Goal: Obtain resource: Obtain resource

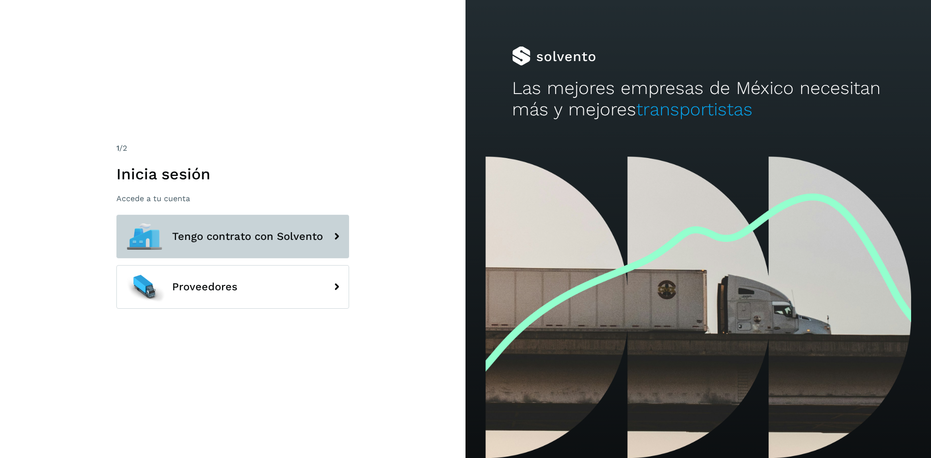
click at [229, 236] on span "Tengo contrato con Solvento" at bounding box center [247, 237] width 151 height 12
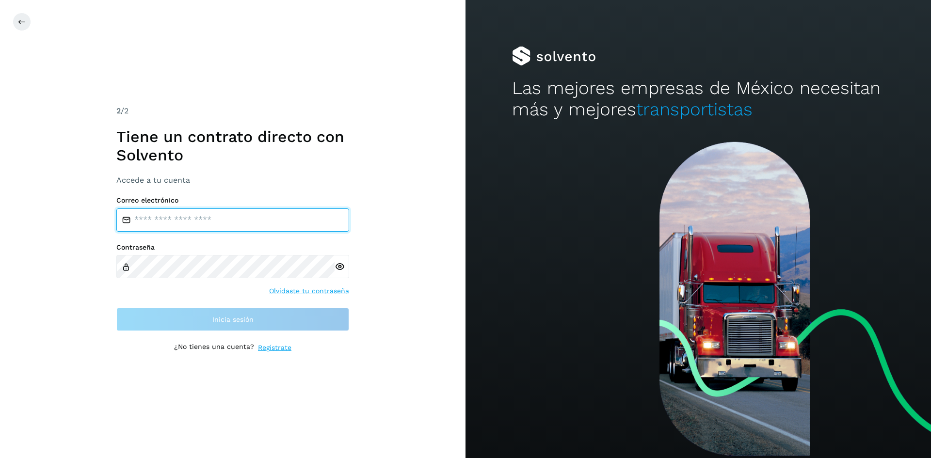
type input "**********"
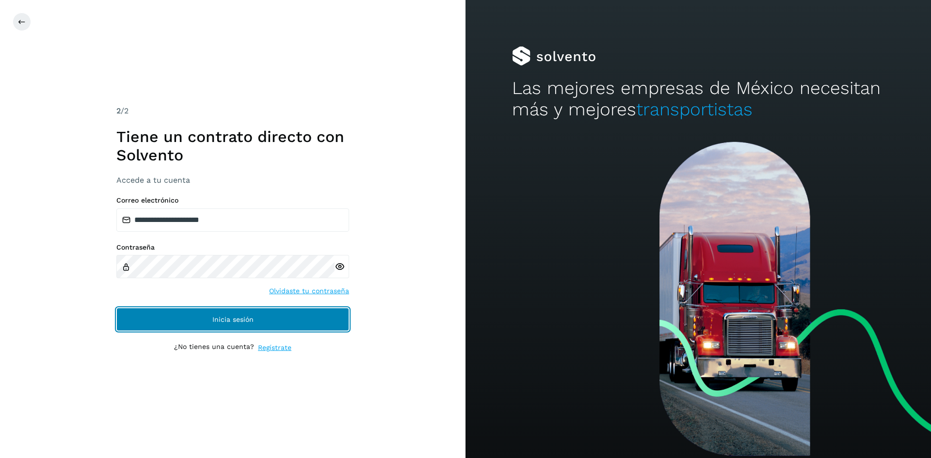
click at [219, 321] on span "Inicia sesión" at bounding box center [232, 319] width 41 height 7
click at [257, 314] on button "Inicia sesión" at bounding box center [232, 319] width 233 height 23
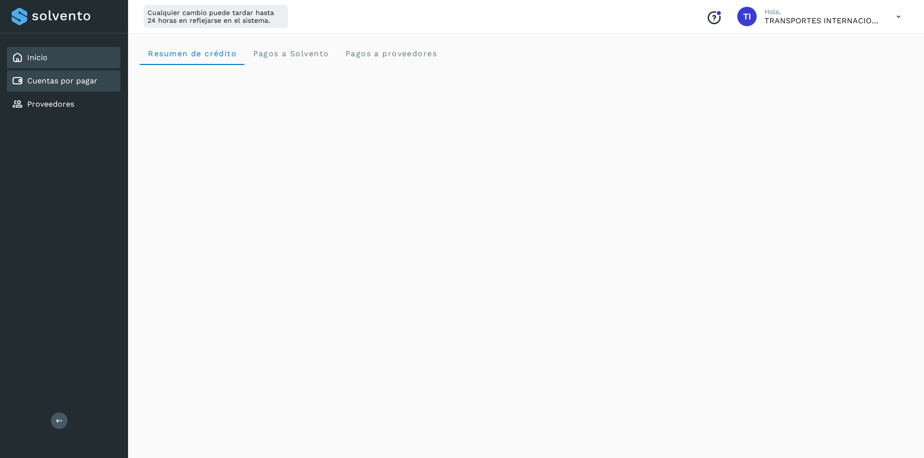
click at [49, 80] on link "Cuentas por pagar" at bounding box center [62, 80] width 70 height 9
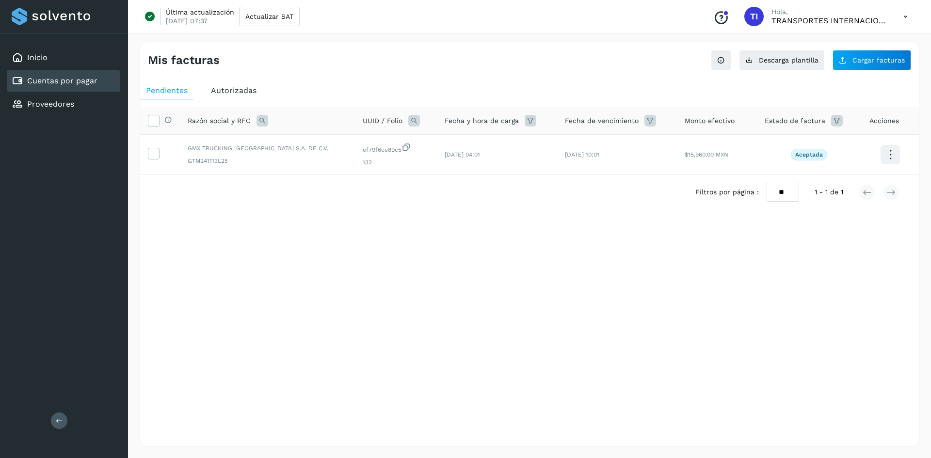
click at [239, 91] on span "Autorizadas" at bounding box center [234, 90] width 46 height 9
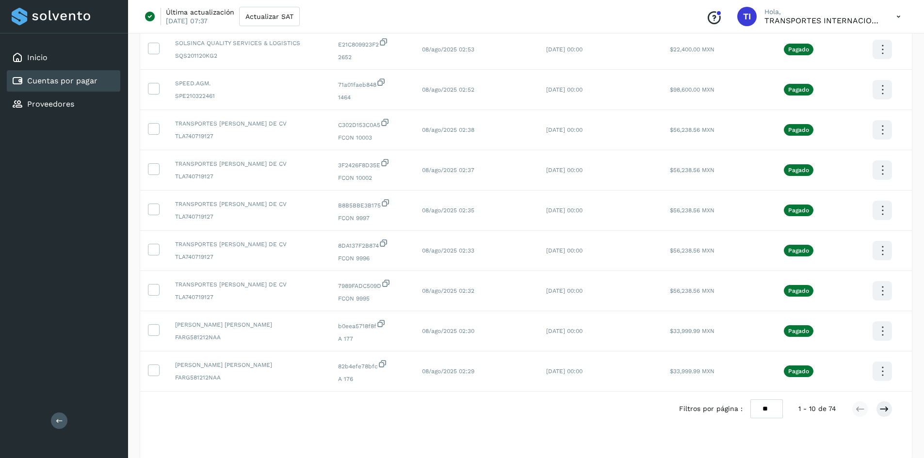
scroll to position [161, 0]
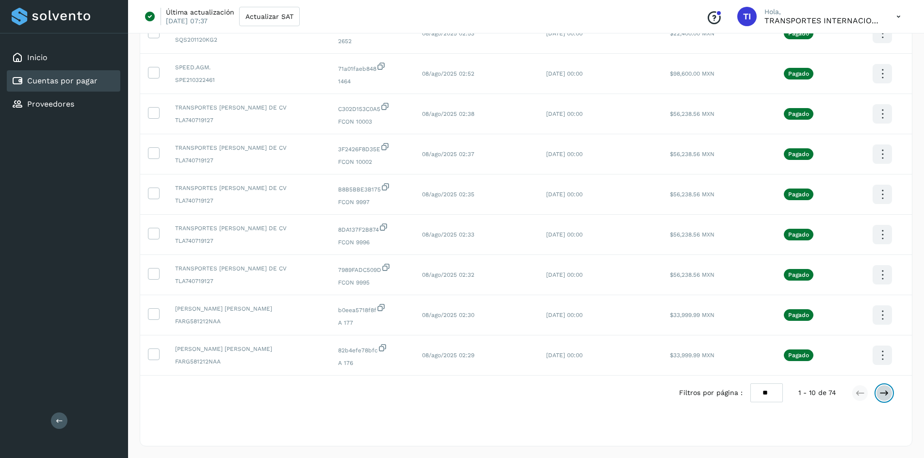
click at [880, 400] on button at bounding box center [884, 393] width 16 height 16
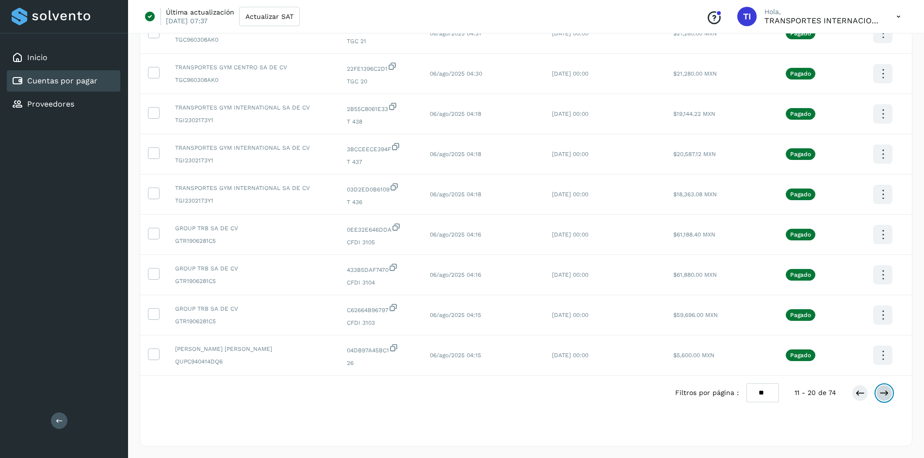
click at [880, 390] on icon at bounding box center [884, 393] width 10 height 10
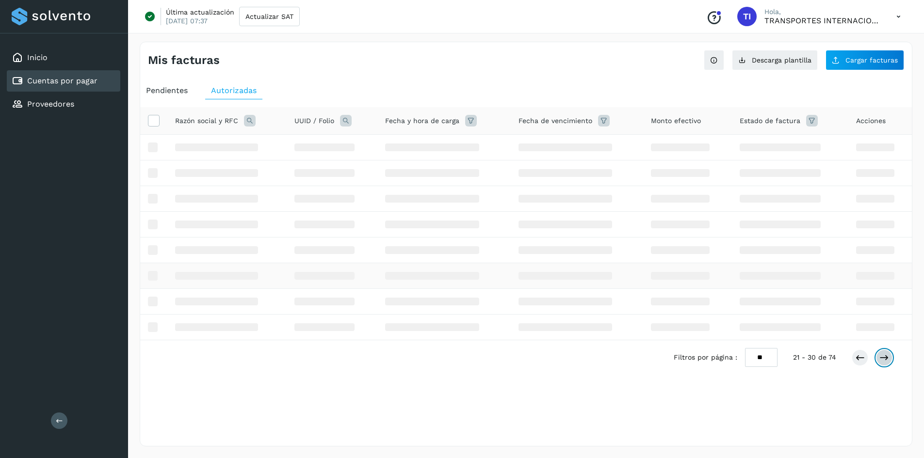
scroll to position [0, 0]
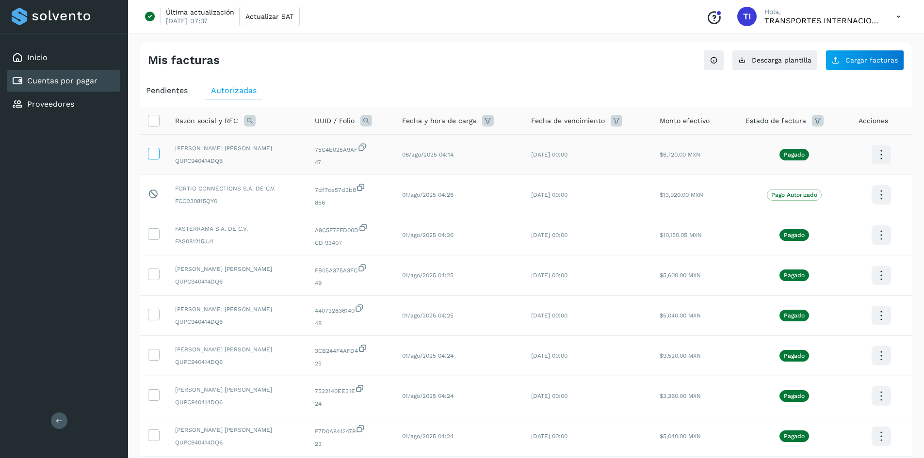
click at [156, 154] on icon at bounding box center [153, 153] width 10 height 10
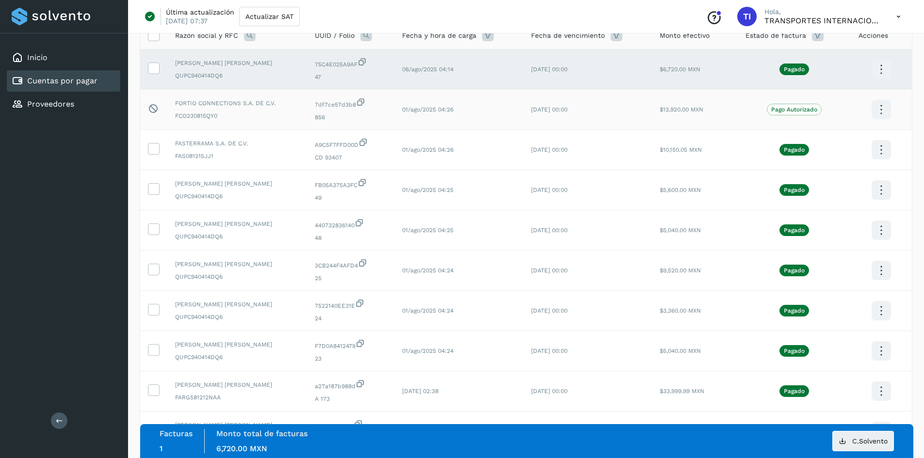
scroll to position [97, 0]
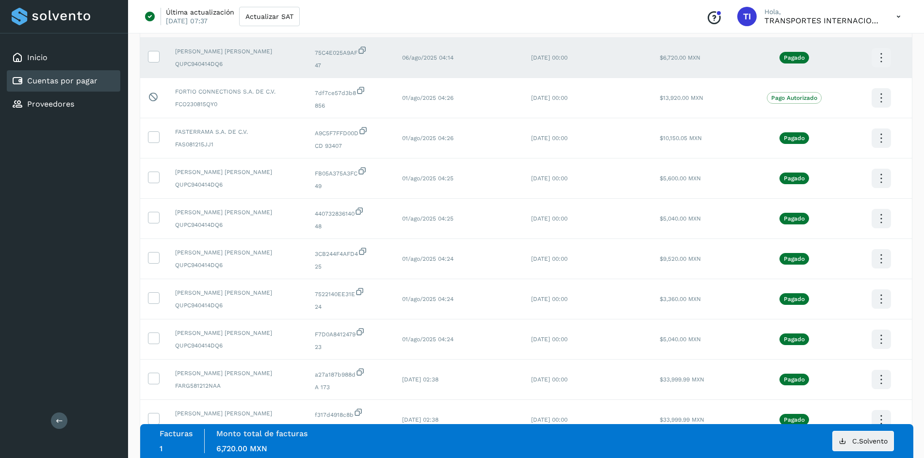
click at [884, 55] on icon at bounding box center [880, 58] width 23 height 23
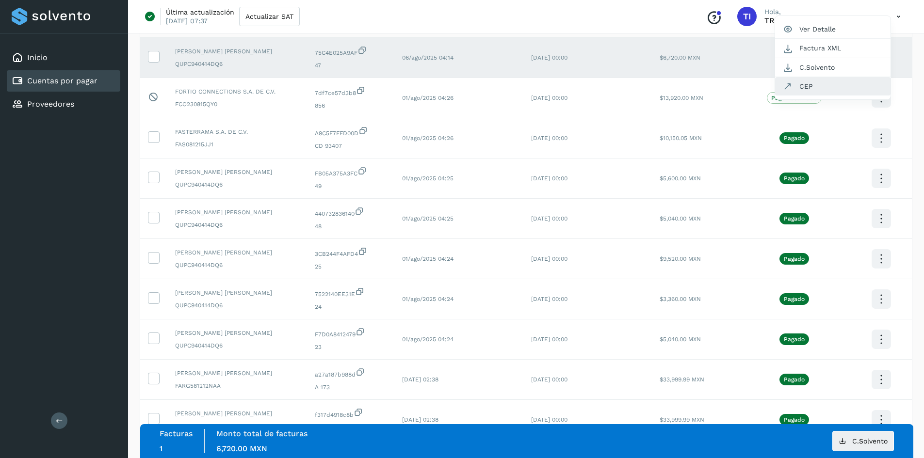
click at [808, 88] on button "CEP" at bounding box center [832, 86] width 115 height 18
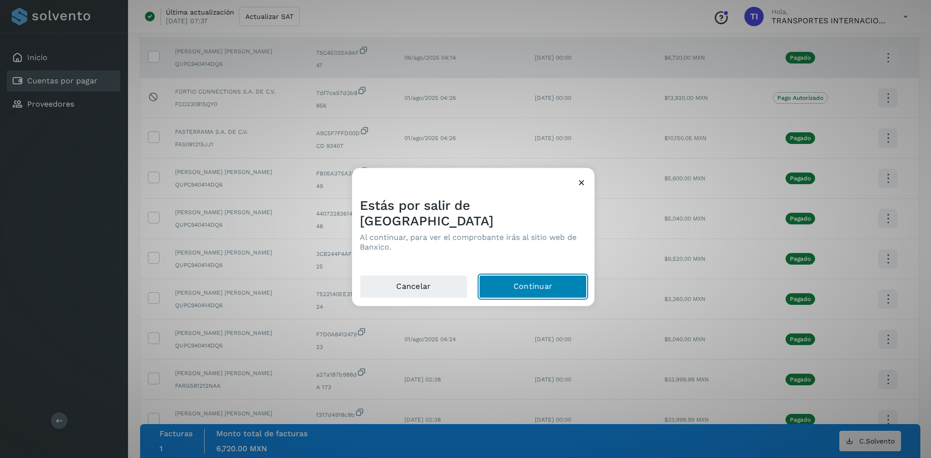
click at [523, 280] on button "Continuar" at bounding box center [533, 286] width 108 height 23
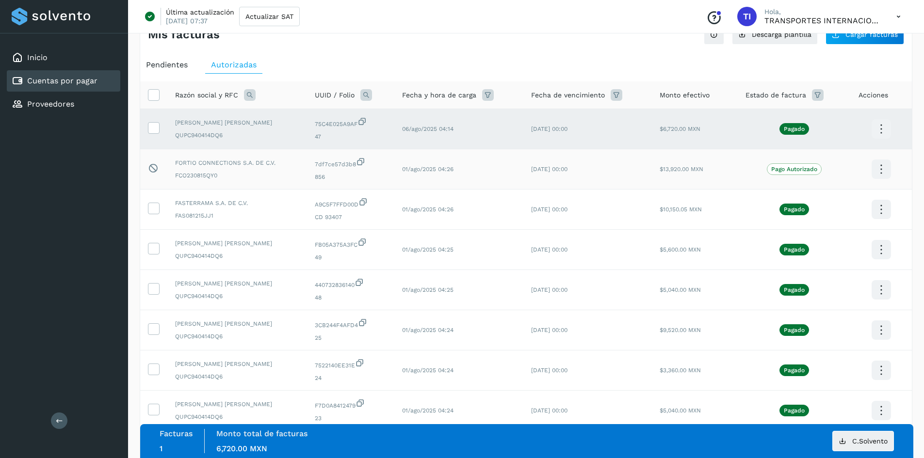
scroll to position [16, 0]
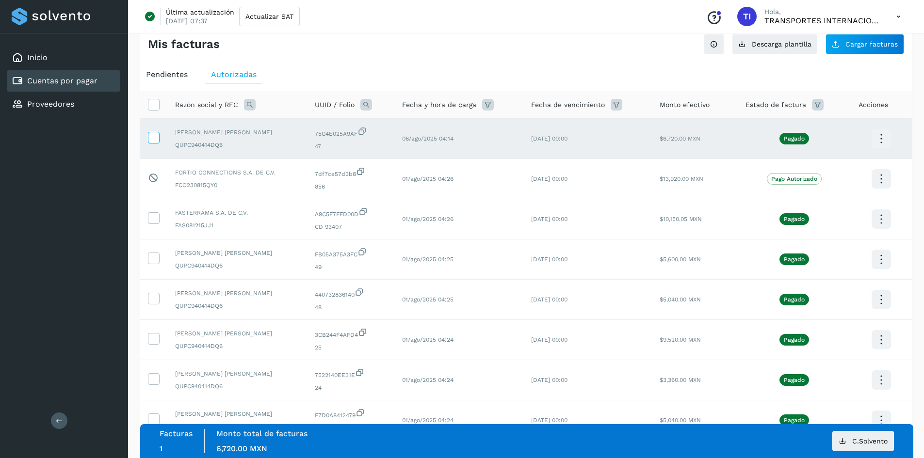
click at [148, 135] on label at bounding box center [154, 138] width 12 height 12
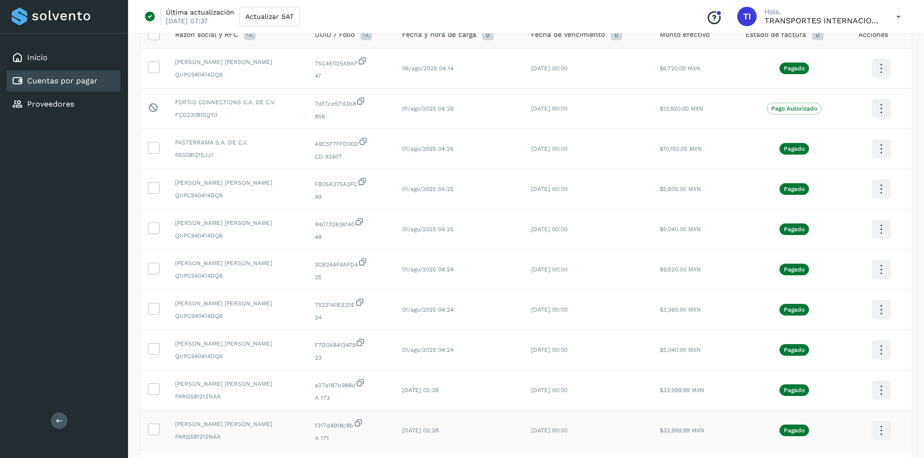
scroll to position [161, 0]
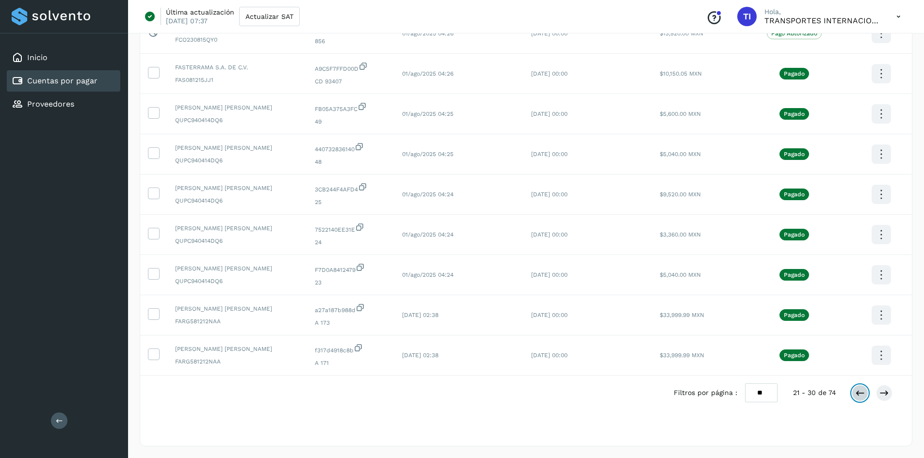
click at [853, 393] on button at bounding box center [860, 393] width 16 height 16
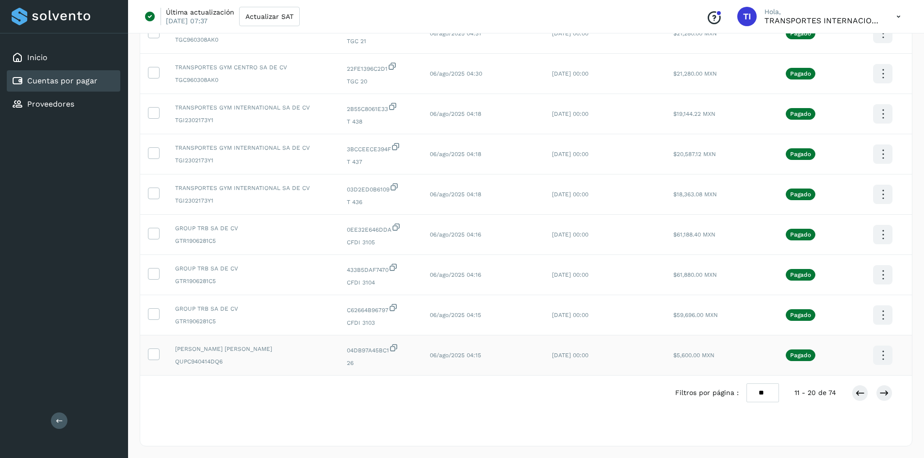
click at [188, 347] on span "[PERSON_NAME] [PERSON_NAME]" at bounding box center [253, 349] width 156 height 9
click at [163, 357] on td at bounding box center [153, 356] width 27 height 40
click at [160, 357] on td at bounding box center [153, 356] width 27 height 40
click at [154, 356] on icon at bounding box center [153, 354] width 10 height 10
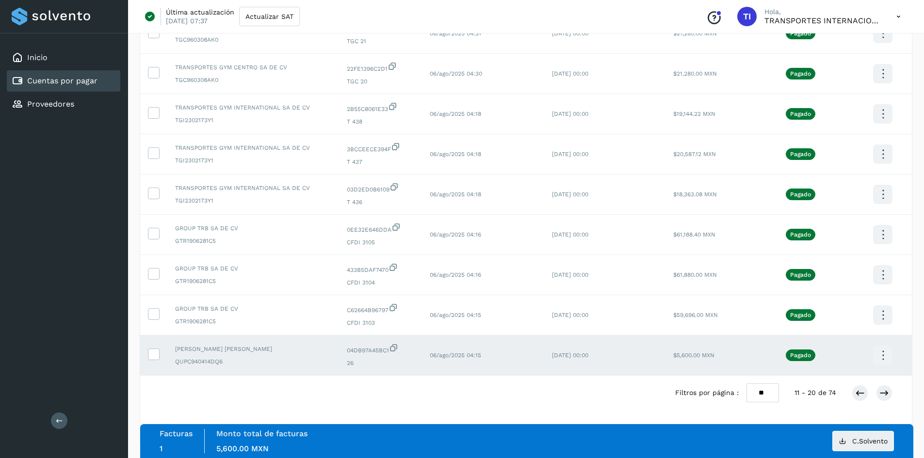
click at [882, 354] on icon at bounding box center [882, 355] width 23 height 23
click at [837, 339] on button "CEP" at bounding box center [833, 332] width 115 height 18
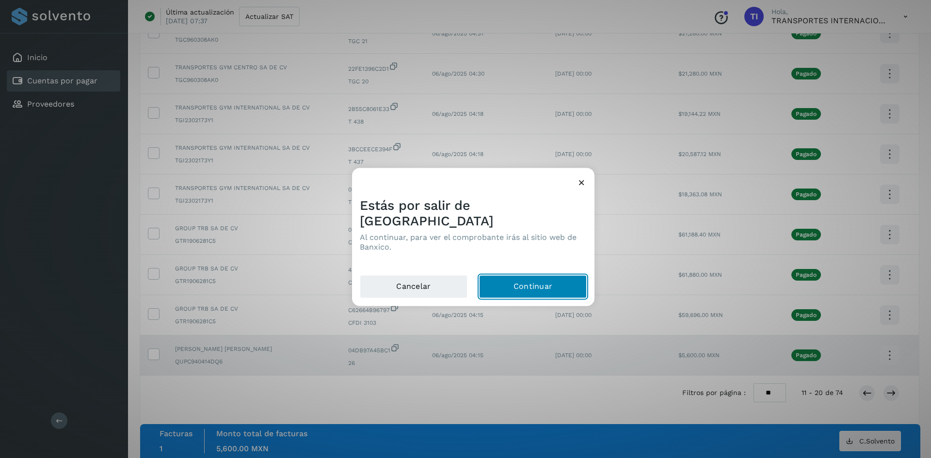
click at [515, 278] on button "Continuar" at bounding box center [533, 286] width 108 height 23
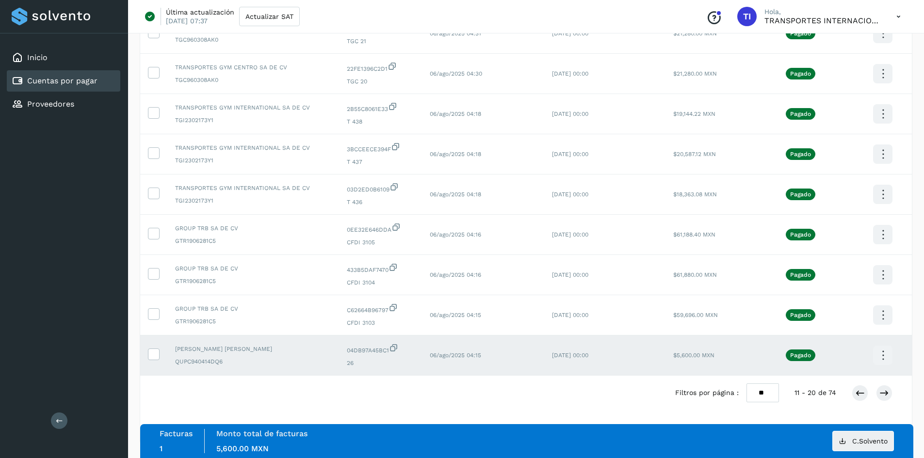
click at [151, 348] on td at bounding box center [153, 356] width 27 height 40
click at [152, 351] on icon at bounding box center [153, 354] width 10 height 10
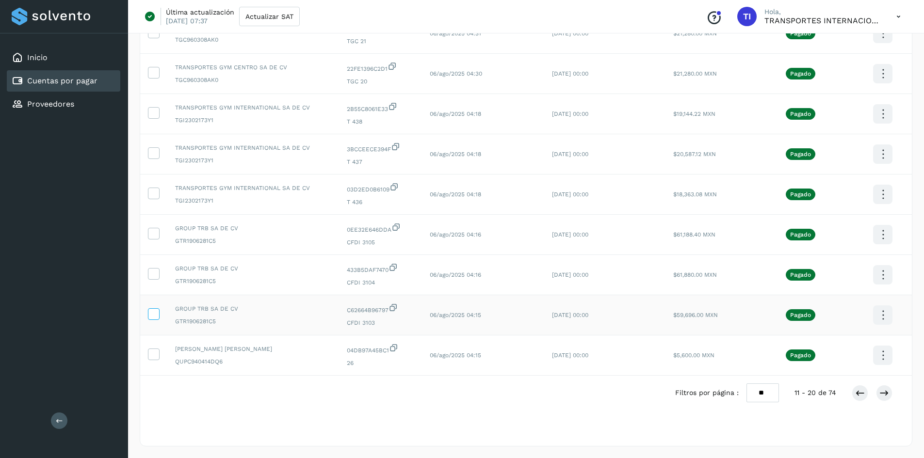
click at [156, 311] on icon at bounding box center [153, 313] width 10 height 10
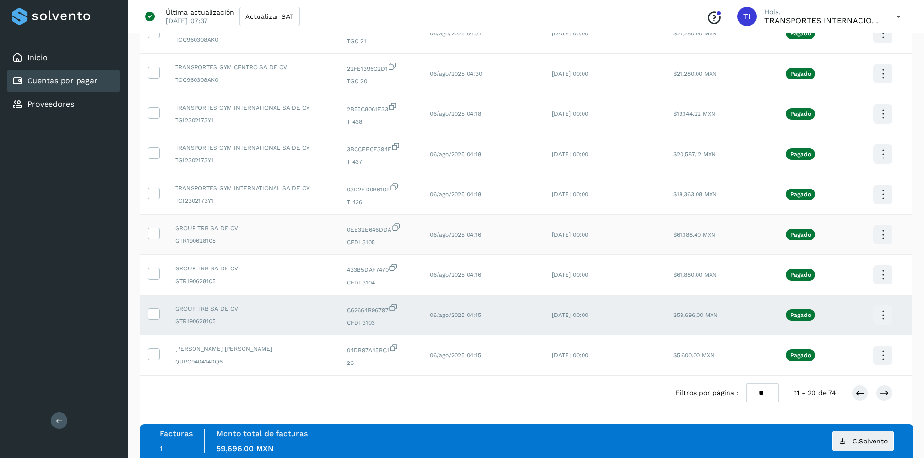
drag, startPoint x: 155, startPoint y: 275, endPoint x: 155, endPoint y: 252, distance: 22.8
click at [155, 273] on icon at bounding box center [153, 273] width 10 height 10
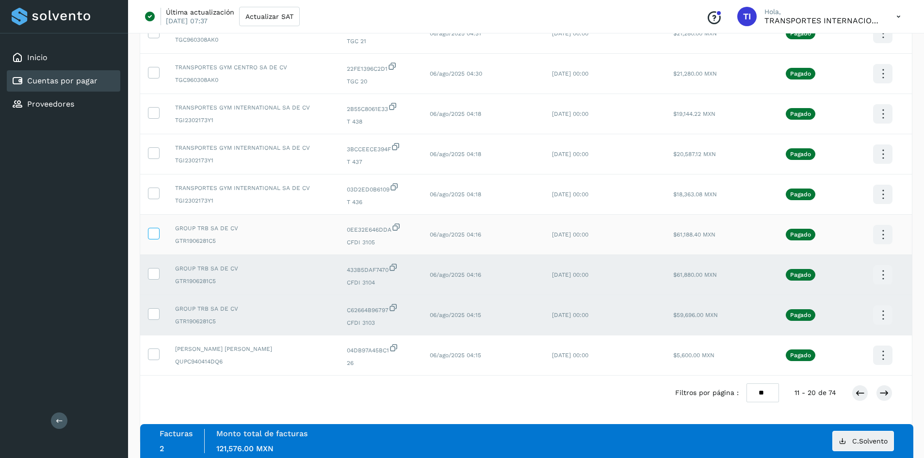
click at [156, 229] on icon at bounding box center [153, 233] width 10 height 10
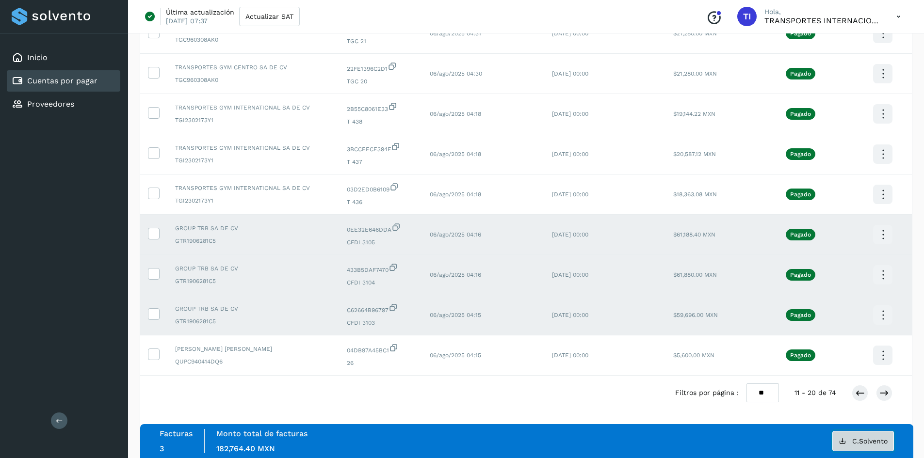
click at [855, 445] on button "C.Solvento" at bounding box center [863, 441] width 62 height 20
drag, startPoint x: 161, startPoint y: 236, endPoint x: 155, endPoint y: 236, distance: 5.4
click at [160, 236] on td at bounding box center [153, 235] width 27 height 40
click at [152, 236] on icon at bounding box center [153, 233] width 10 height 10
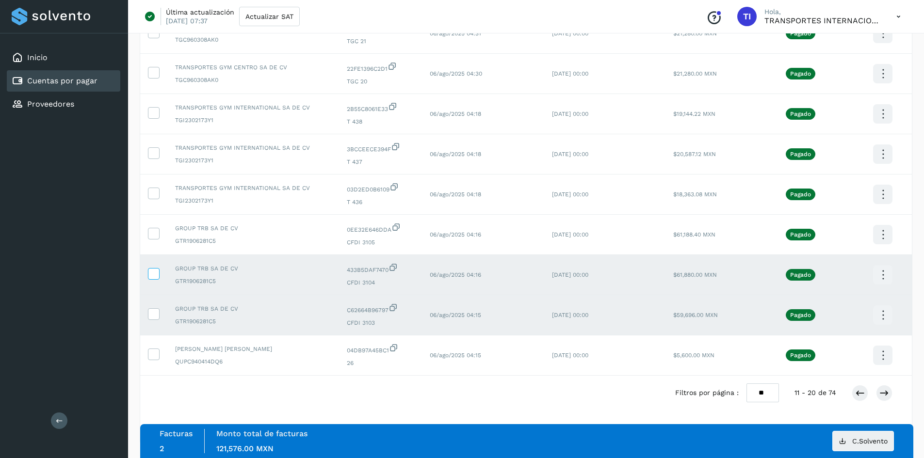
click at [156, 268] on icon at bounding box center [153, 273] width 10 height 10
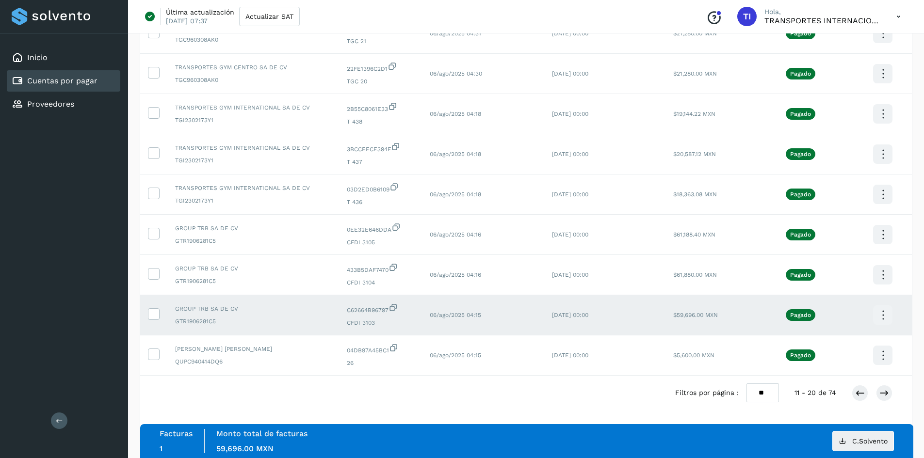
click at [156, 307] on td at bounding box center [153, 315] width 27 height 40
click at [159, 313] on label at bounding box center [154, 314] width 12 height 12
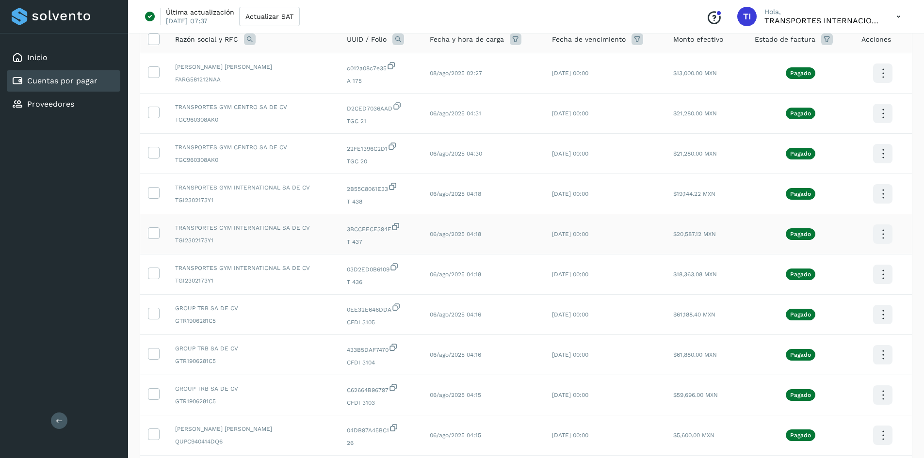
scroll to position [64, 0]
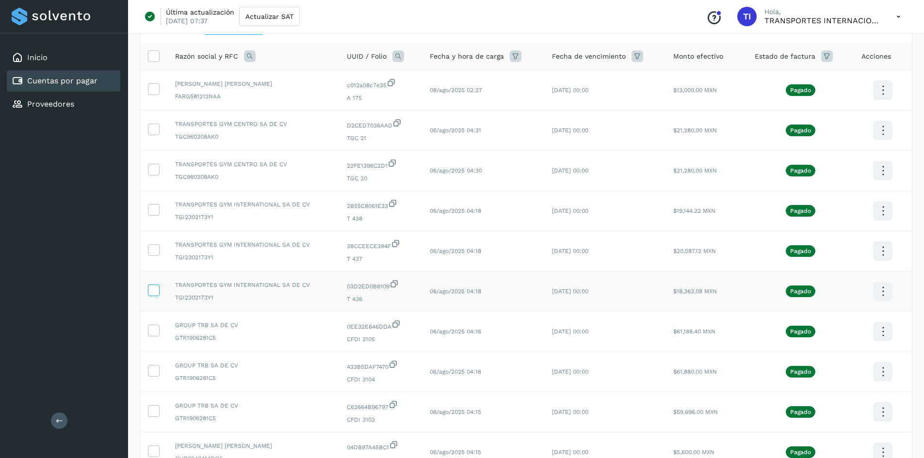
click at [152, 292] on icon at bounding box center [153, 290] width 10 height 10
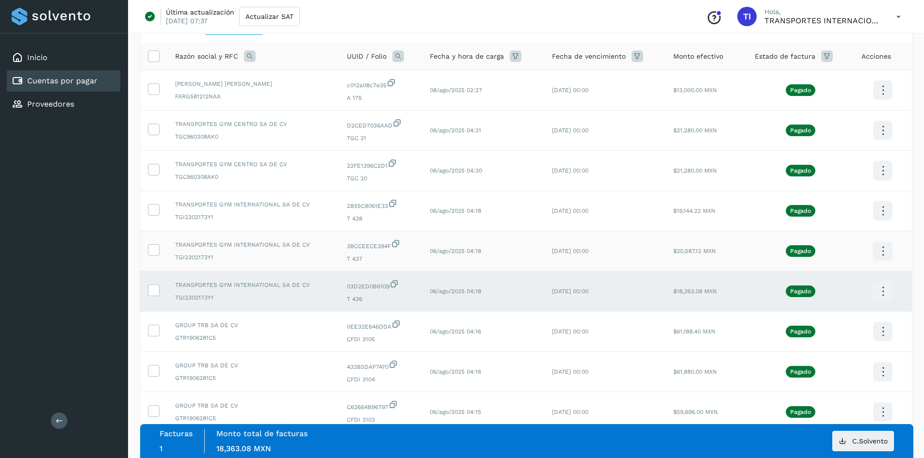
drag, startPoint x: 157, startPoint y: 247, endPoint x: 154, endPoint y: 231, distance: 16.8
click at [156, 246] on icon at bounding box center [153, 249] width 10 height 10
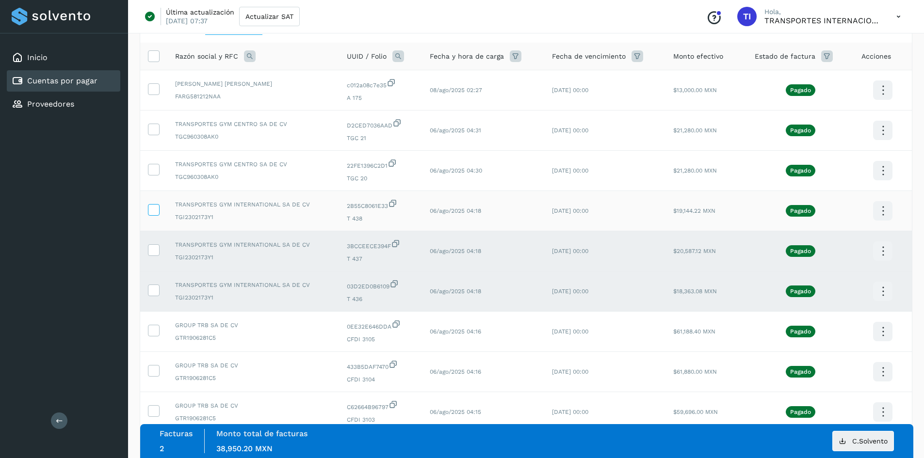
click at [150, 206] on icon at bounding box center [153, 209] width 10 height 10
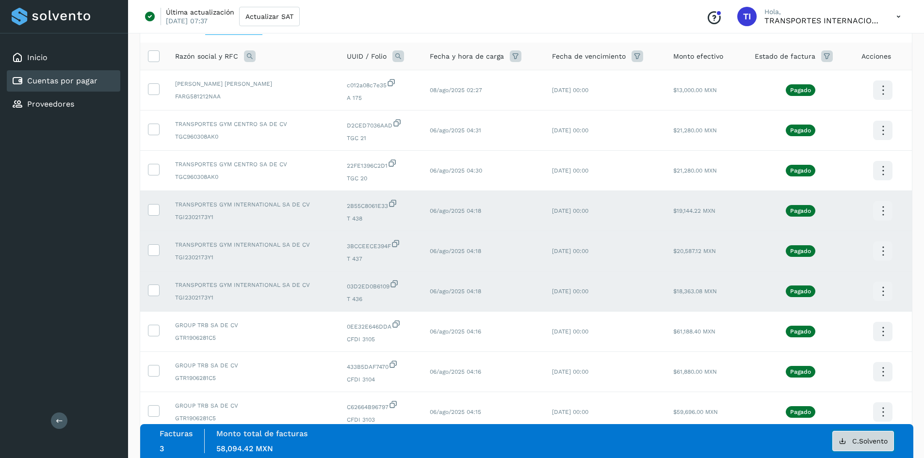
click at [844, 435] on button "C.Solvento" at bounding box center [863, 441] width 62 height 20
click at [156, 289] on icon at bounding box center [153, 290] width 10 height 10
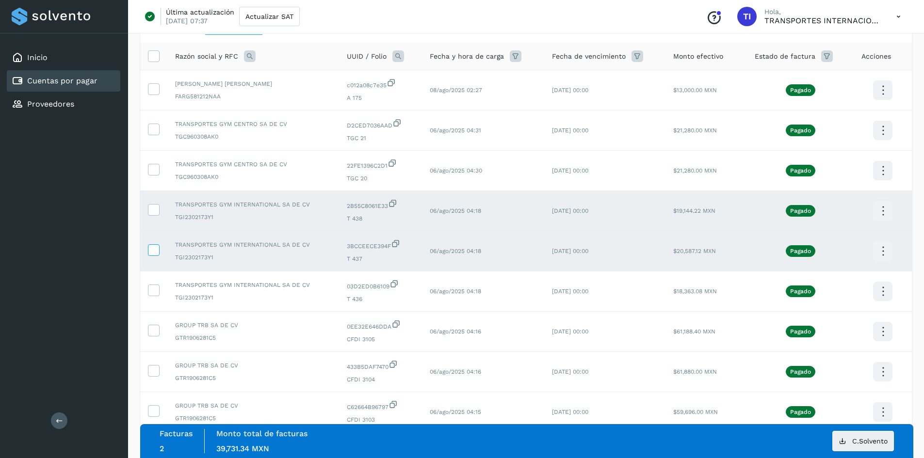
click at [150, 247] on icon at bounding box center [153, 249] width 10 height 10
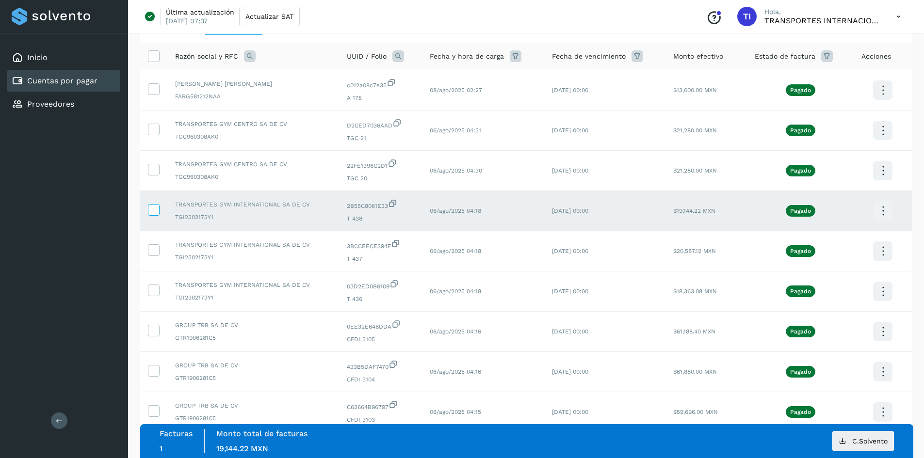
click at [155, 209] on icon at bounding box center [153, 209] width 10 height 10
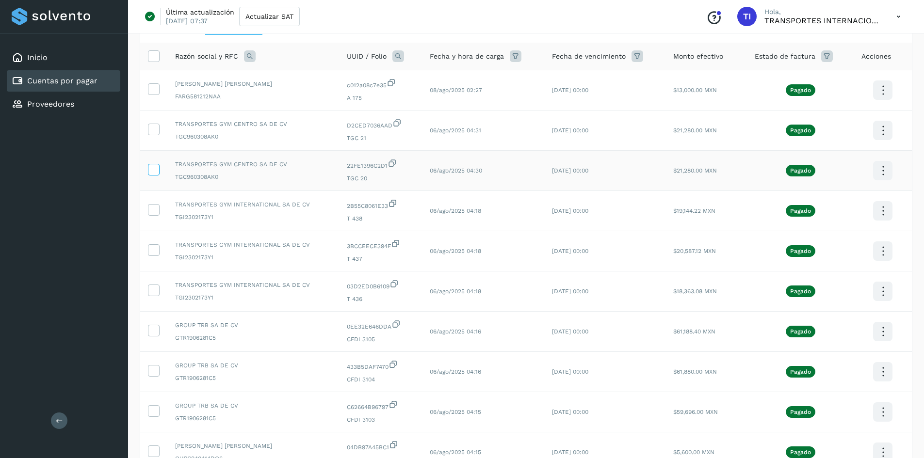
click at [157, 168] on icon at bounding box center [153, 169] width 10 height 10
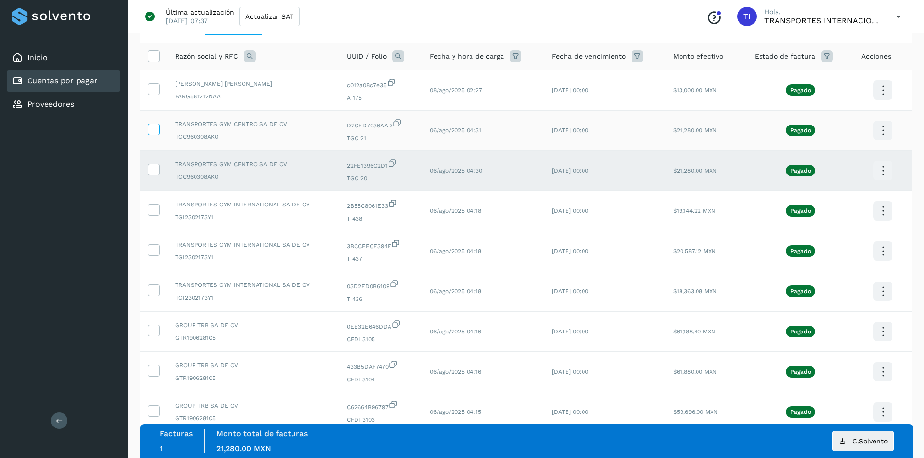
click at [157, 127] on icon at bounding box center [153, 129] width 10 height 10
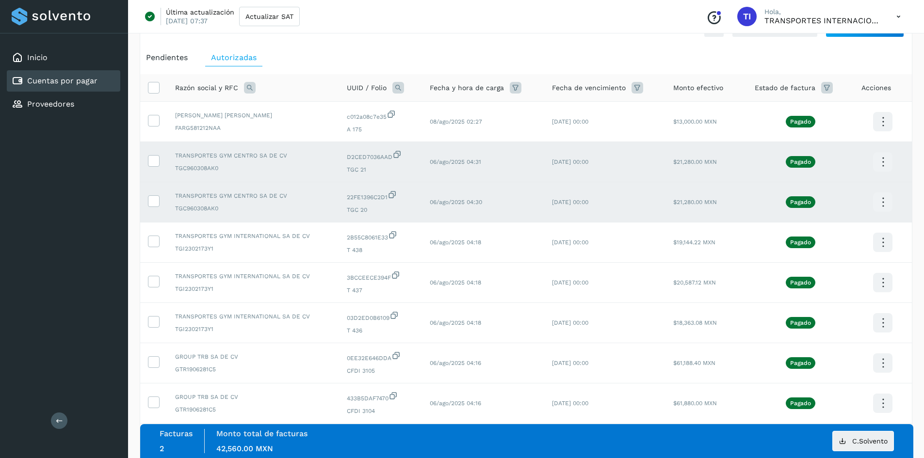
scroll to position [16, 0]
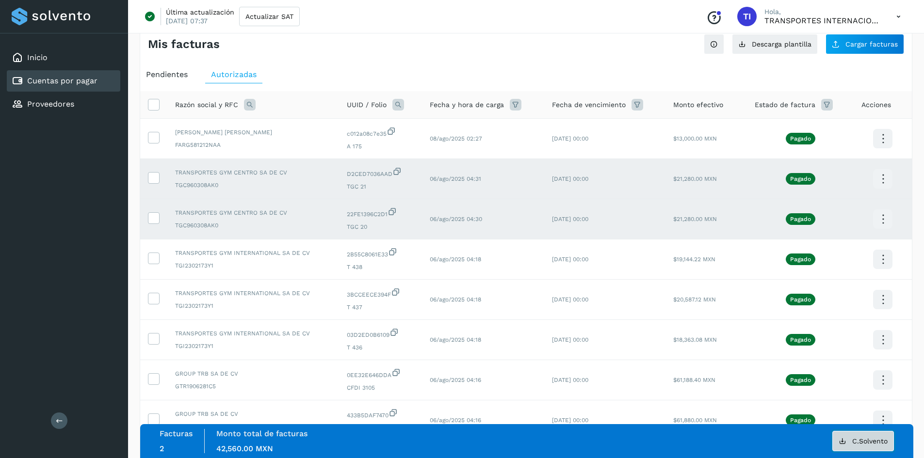
click at [851, 446] on button "C.Solvento" at bounding box center [863, 441] width 62 height 20
click at [153, 180] on icon at bounding box center [153, 177] width 10 height 10
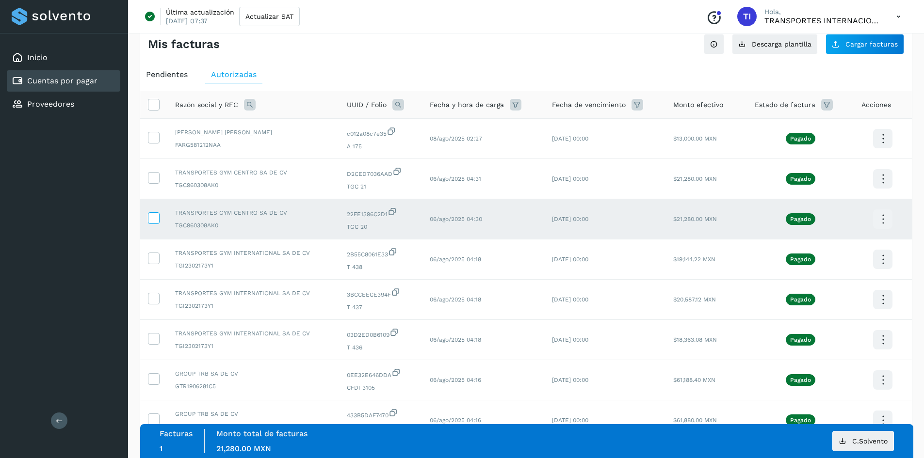
click at [152, 215] on icon at bounding box center [153, 217] width 10 height 10
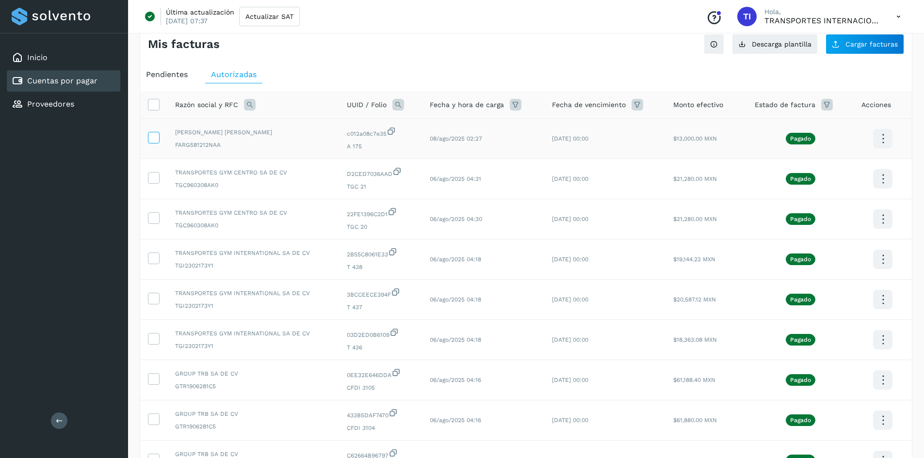
click at [157, 138] on icon at bounding box center [153, 137] width 10 height 10
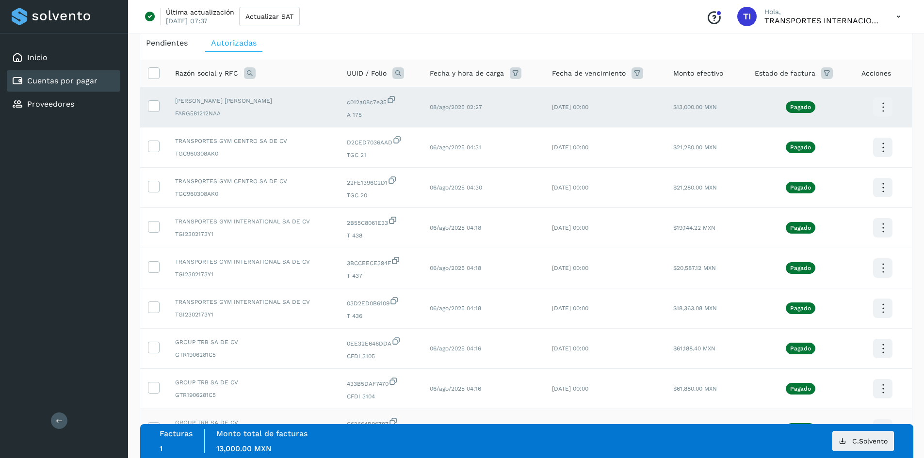
scroll to position [145, 0]
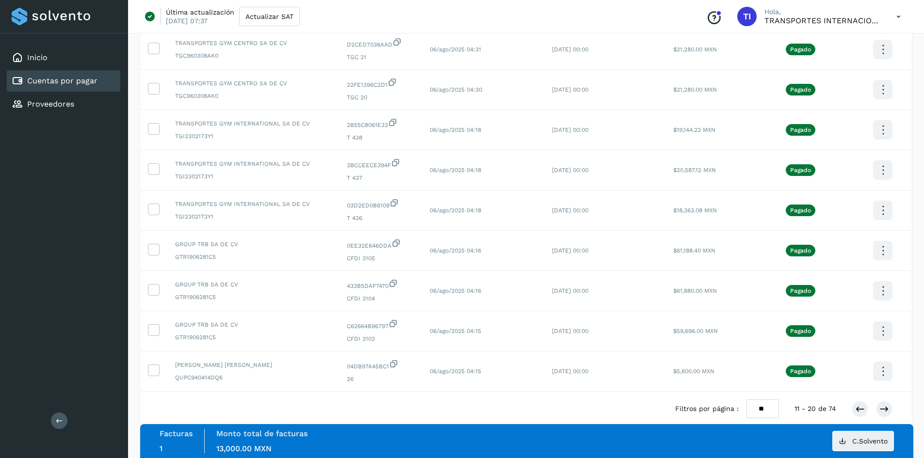
click at [851, 405] on div "Filtros por página : ** ** ** 11 - 20 de 74" at bounding box center [791, 409] width 233 height 19
click at [855, 406] on icon at bounding box center [860, 409] width 10 height 10
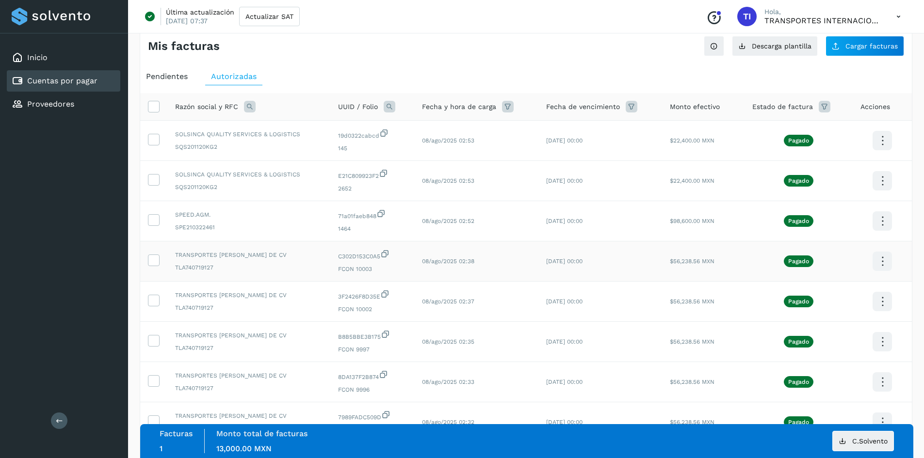
scroll to position [161, 0]
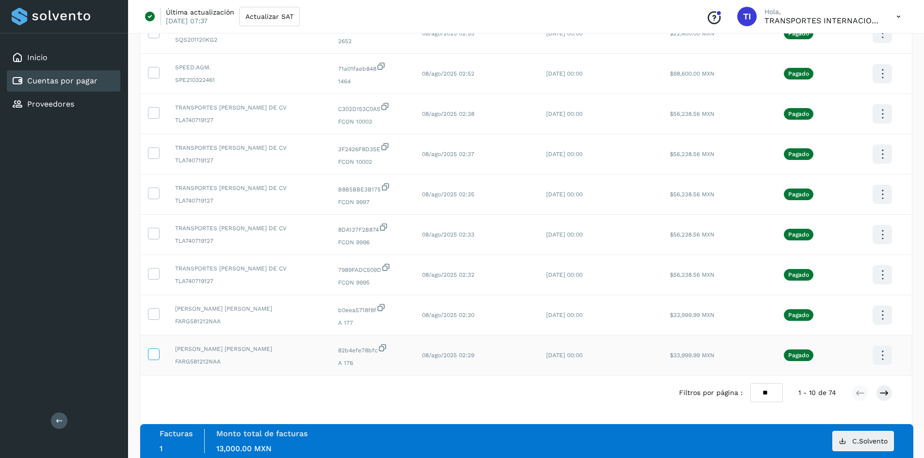
click at [153, 353] on icon at bounding box center [153, 354] width 10 height 10
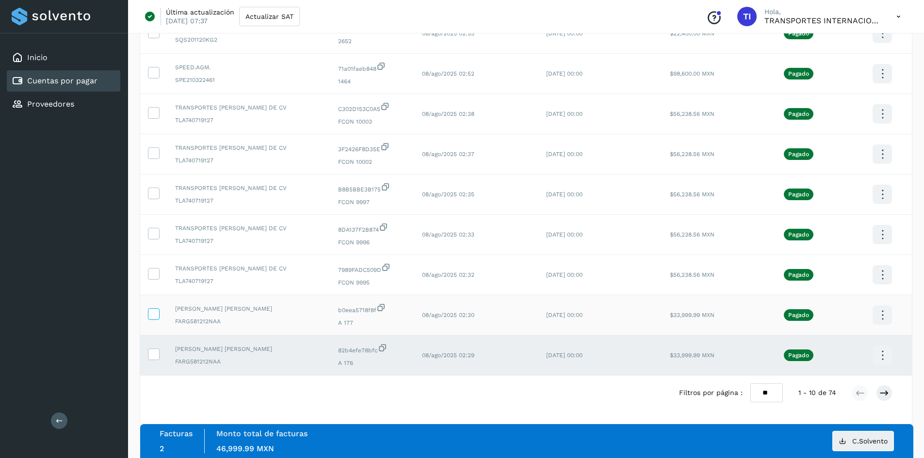
click at [157, 313] on icon at bounding box center [153, 313] width 10 height 10
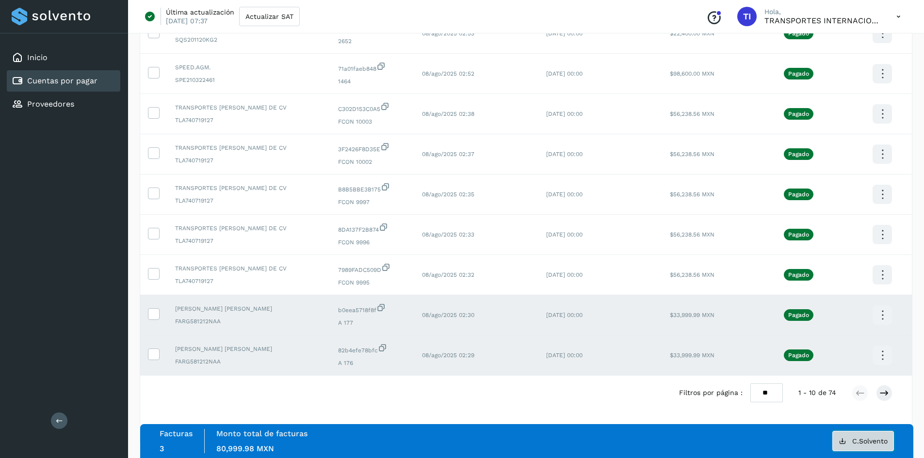
click at [866, 444] on span "C.Solvento" at bounding box center [869, 441] width 35 height 7
click at [158, 315] on icon at bounding box center [153, 313] width 10 height 10
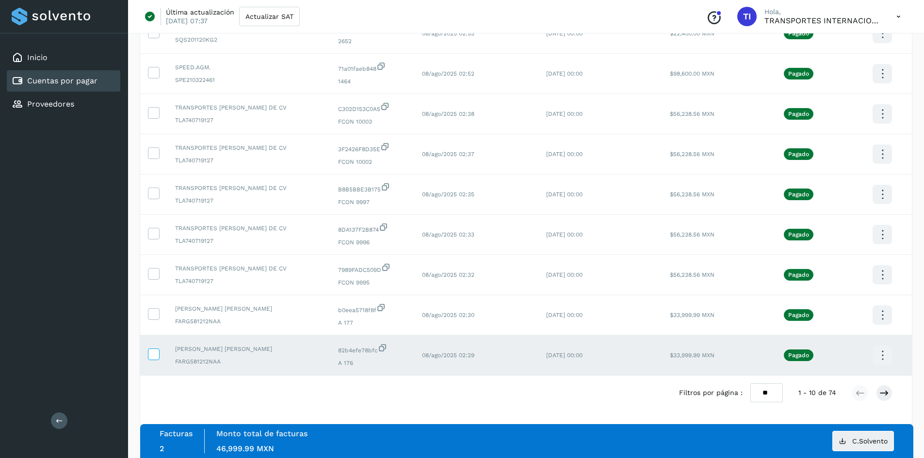
click at [156, 352] on icon at bounding box center [153, 354] width 10 height 10
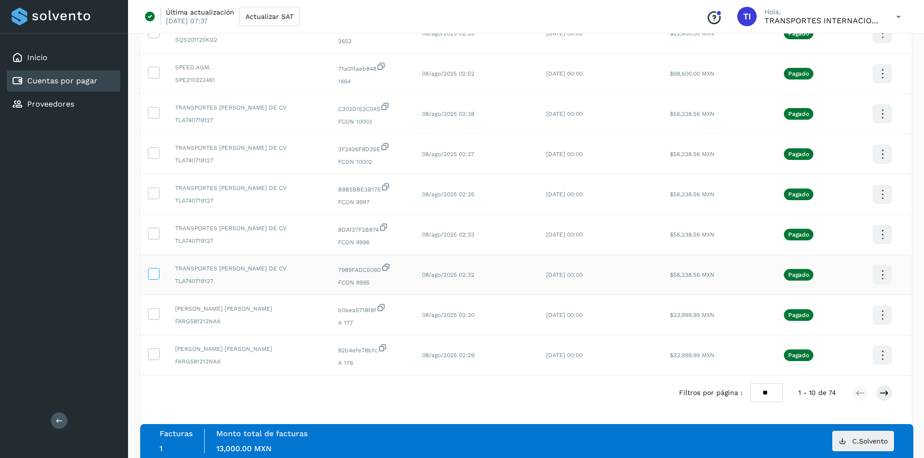
click at [151, 273] on icon at bounding box center [153, 273] width 10 height 10
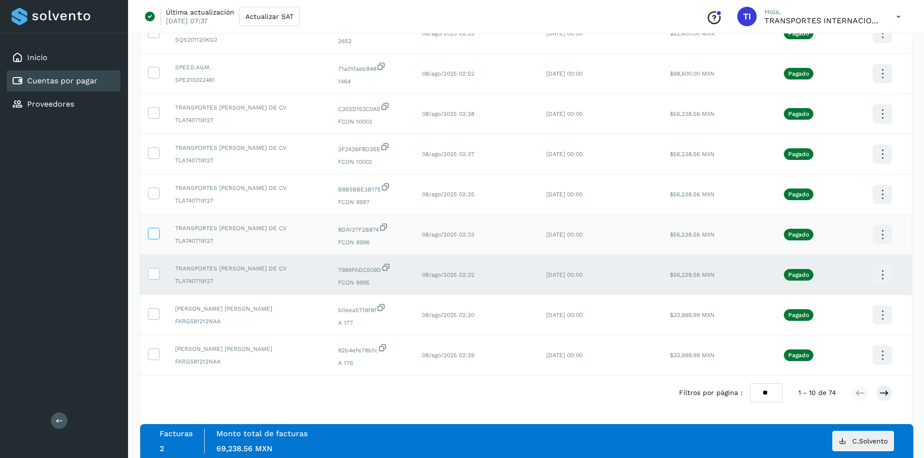
click at [158, 229] on icon at bounding box center [153, 233] width 10 height 10
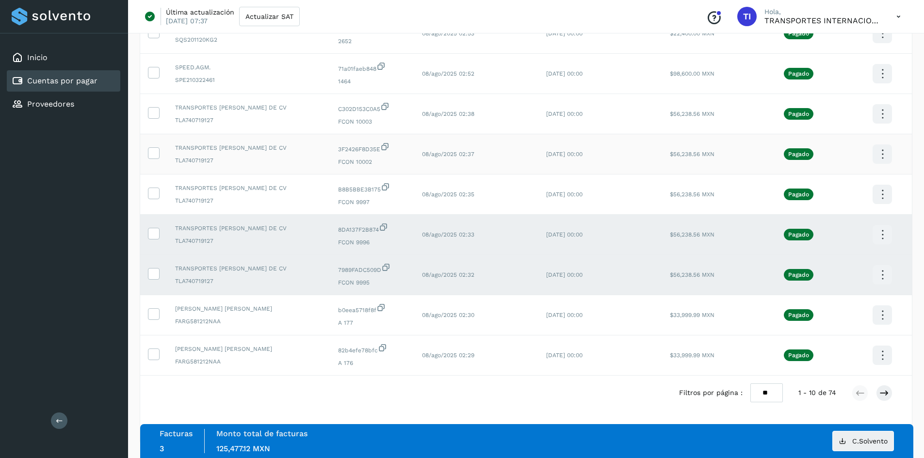
drag, startPoint x: 158, startPoint y: 194, endPoint x: 149, endPoint y: 168, distance: 28.1
click at [158, 192] on icon at bounding box center [153, 193] width 10 height 10
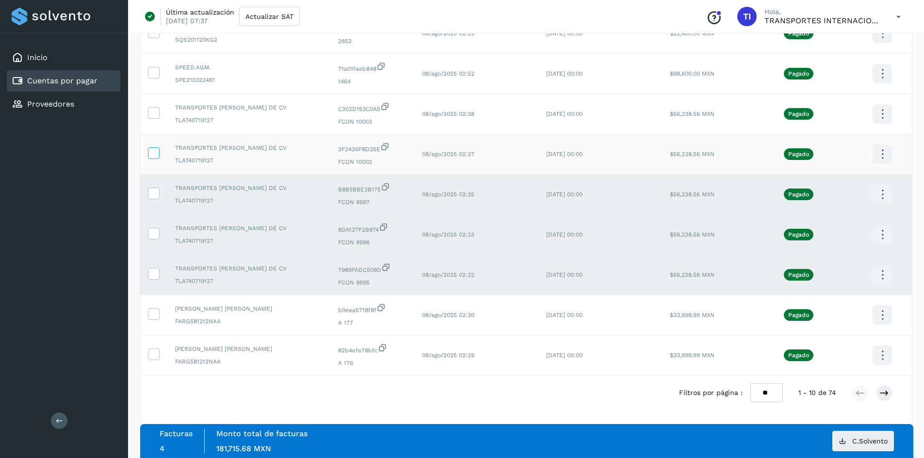
click at [153, 150] on icon at bounding box center [153, 152] width 10 height 10
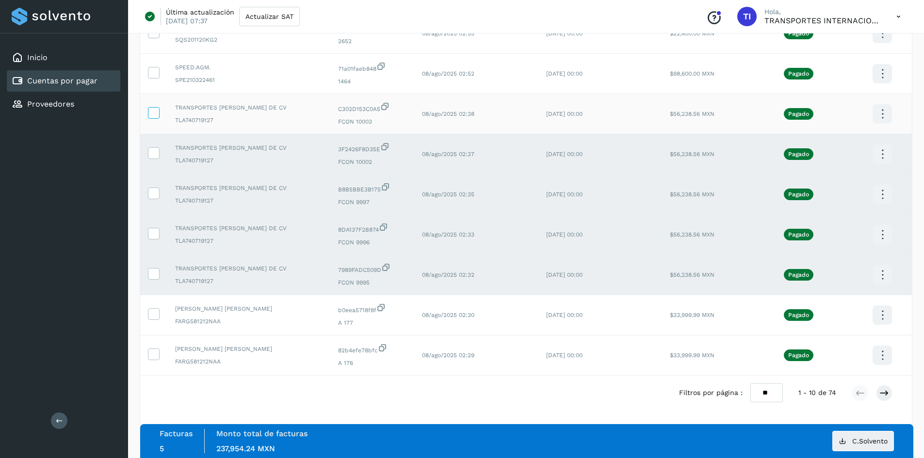
click at [150, 115] on icon at bounding box center [153, 112] width 10 height 10
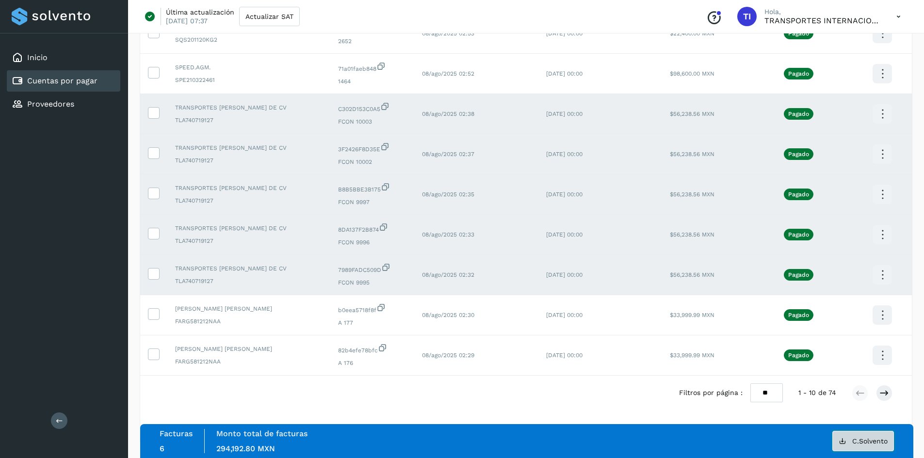
click at [854, 440] on span "C.Solvento" at bounding box center [869, 441] width 35 height 7
click at [155, 269] on icon at bounding box center [153, 273] width 10 height 10
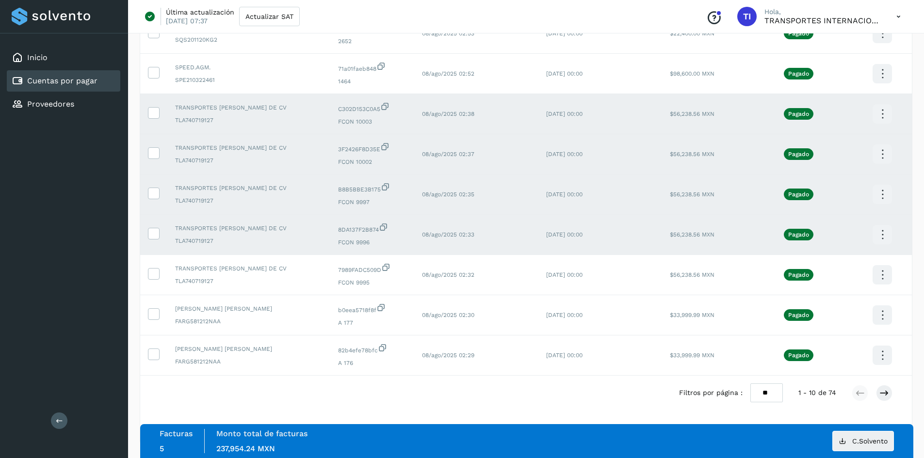
drag, startPoint x: 156, startPoint y: 233, endPoint x: 155, endPoint y: 212, distance: 21.4
click at [155, 233] on icon at bounding box center [153, 233] width 10 height 10
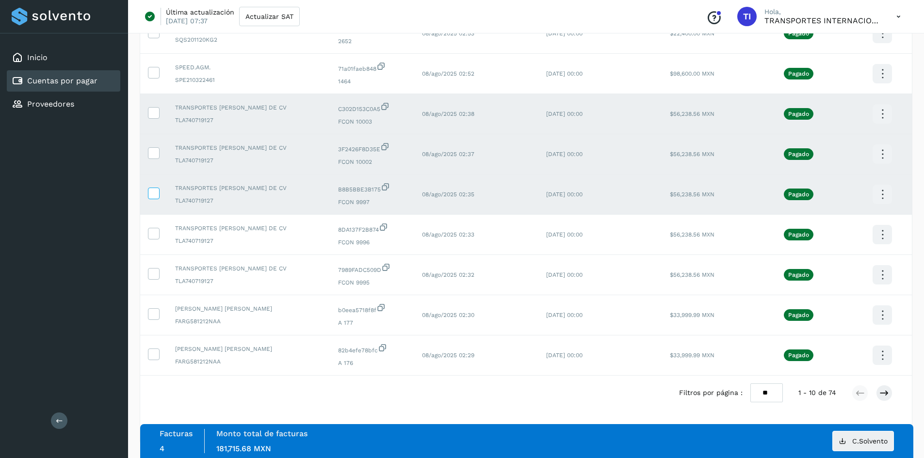
click at [157, 199] on label at bounding box center [154, 194] width 12 height 12
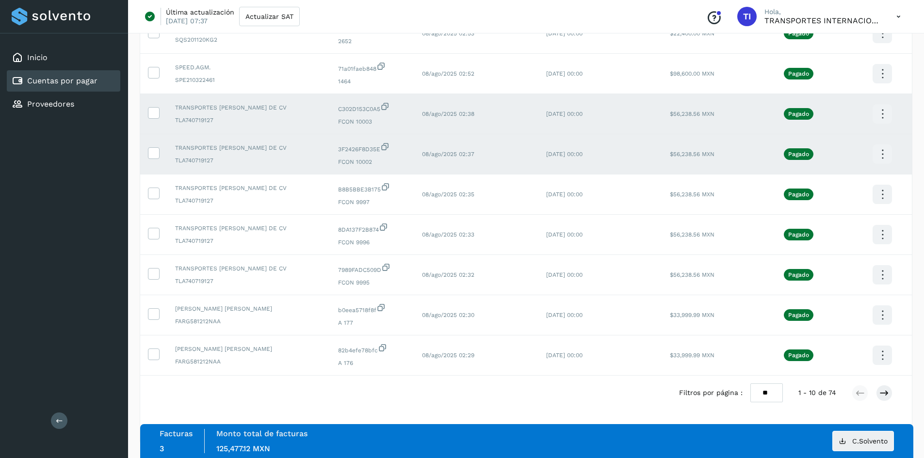
drag, startPoint x: 156, startPoint y: 157, endPoint x: 154, endPoint y: 137, distance: 19.9
click at [155, 152] on icon at bounding box center [153, 152] width 10 height 10
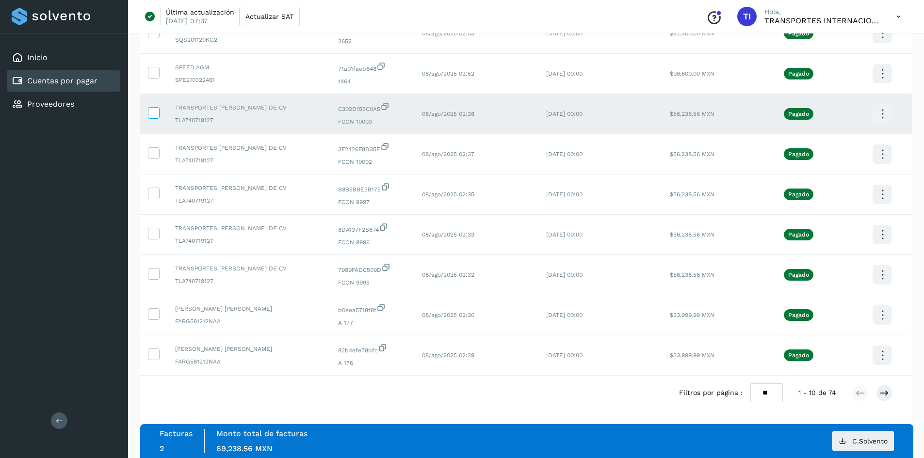
click at [154, 116] on icon at bounding box center [153, 112] width 10 height 10
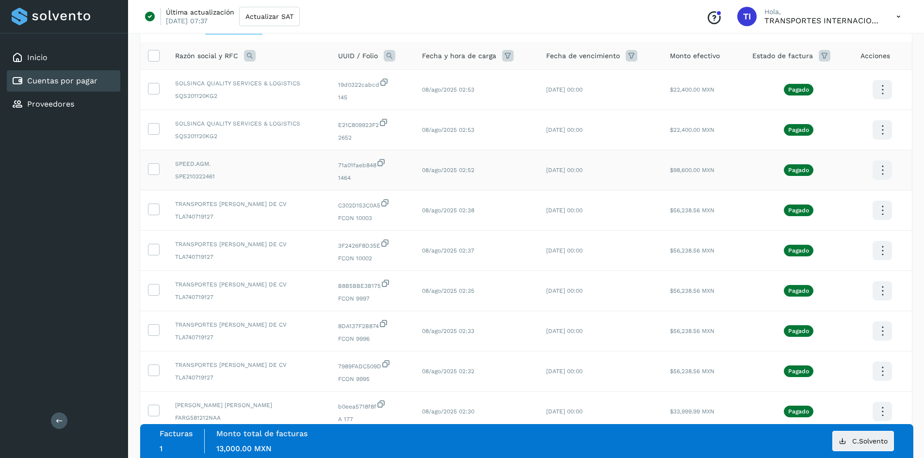
scroll to position [64, 0]
click at [157, 173] on icon at bounding box center [153, 169] width 10 height 10
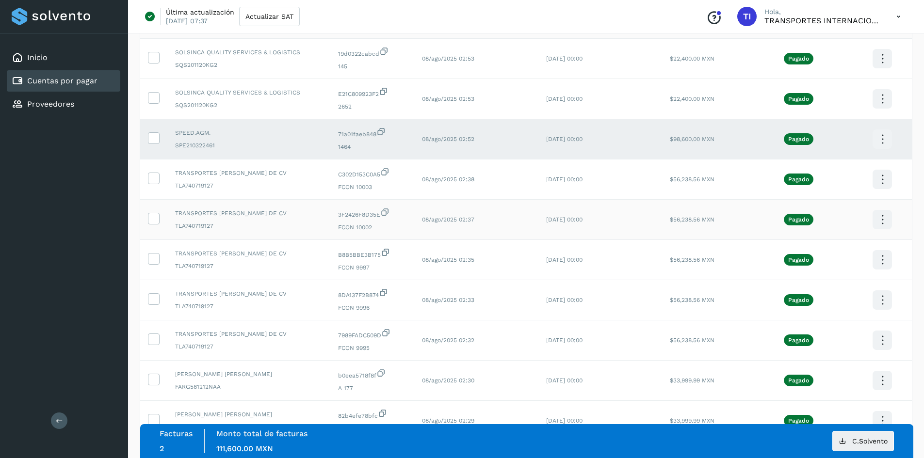
scroll to position [113, 0]
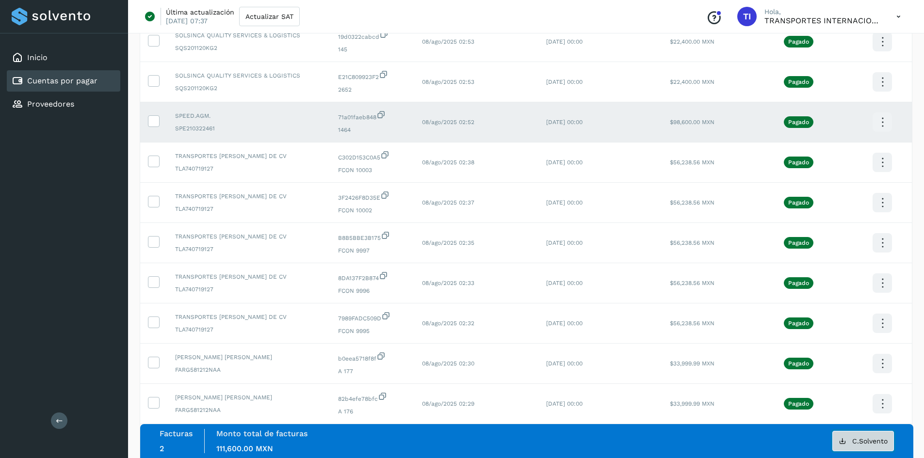
click at [861, 445] on button "C.Solvento" at bounding box center [863, 441] width 62 height 20
click at [878, 446] on button "C.Solvento" at bounding box center [863, 441] width 62 height 20
click at [152, 122] on icon at bounding box center [153, 120] width 10 height 10
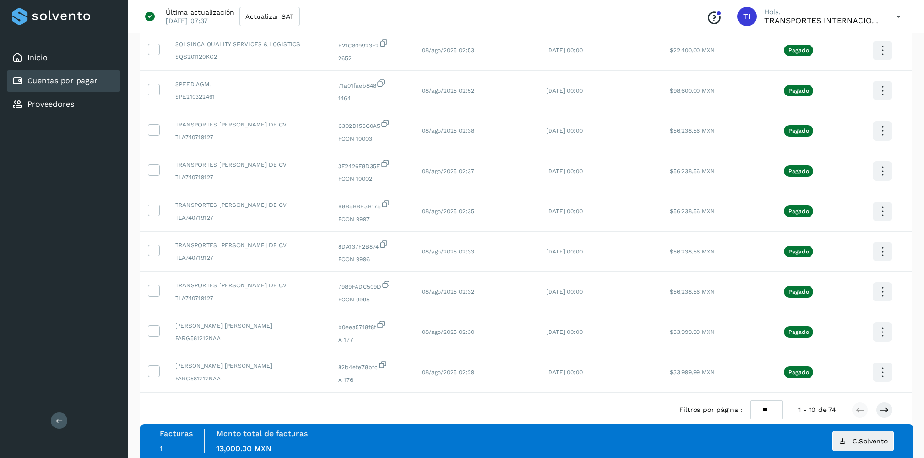
scroll to position [161, 0]
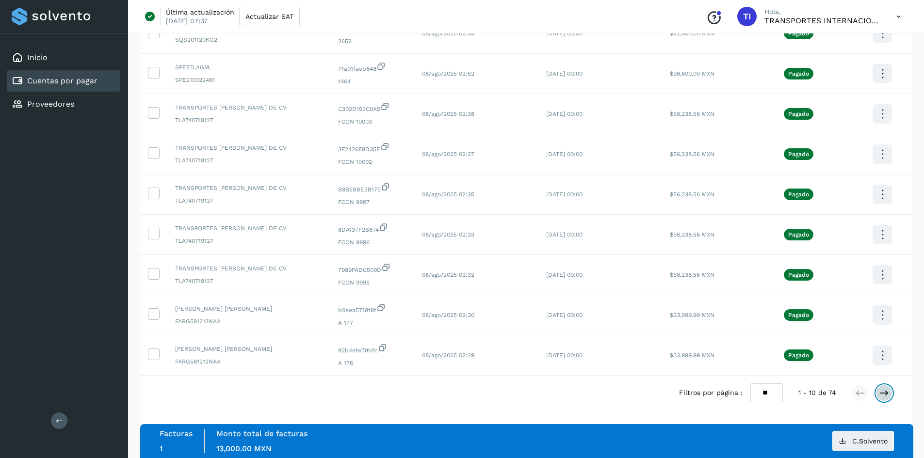
drag, startPoint x: 882, startPoint y: 397, endPoint x: 826, endPoint y: 370, distance: 61.8
click at [882, 396] on icon at bounding box center [884, 393] width 10 height 10
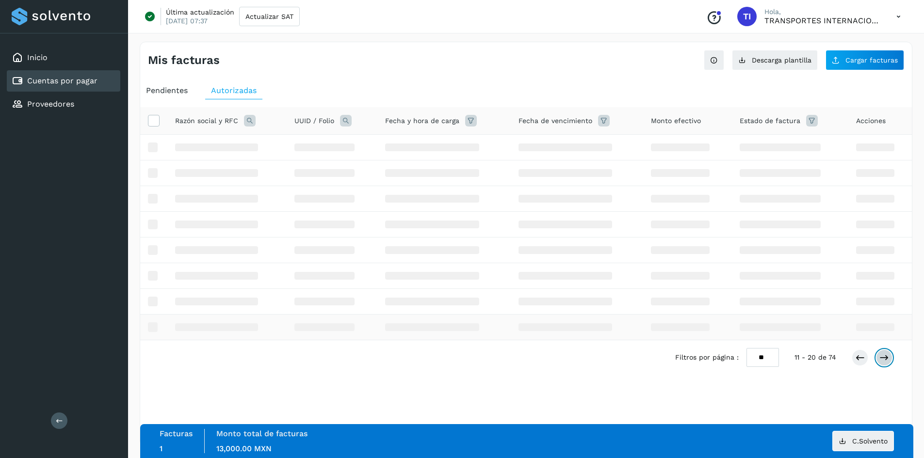
scroll to position [0, 0]
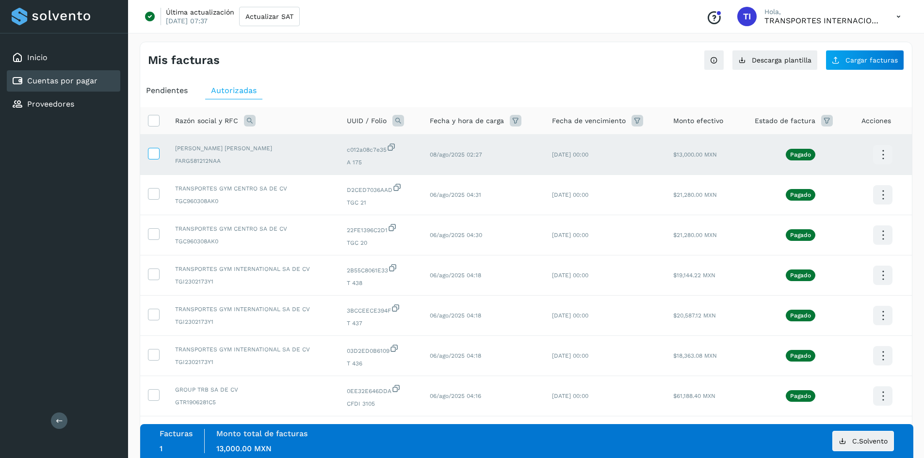
click at [153, 154] on icon at bounding box center [153, 153] width 10 height 10
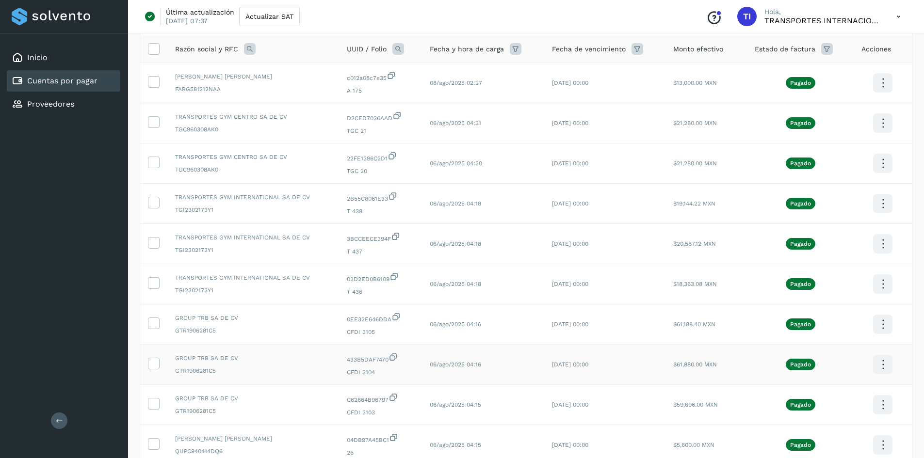
scroll to position [145, 0]
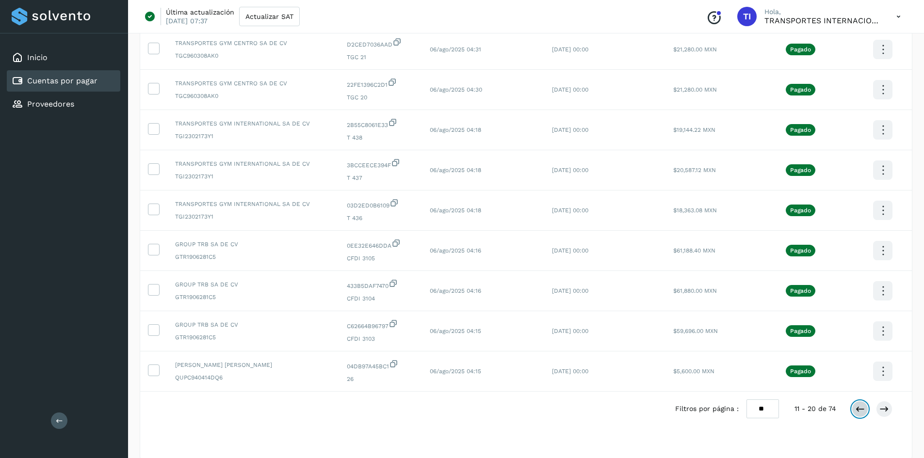
click at [854, 409] on button at bounding box center [860, 409] width 16 height 16
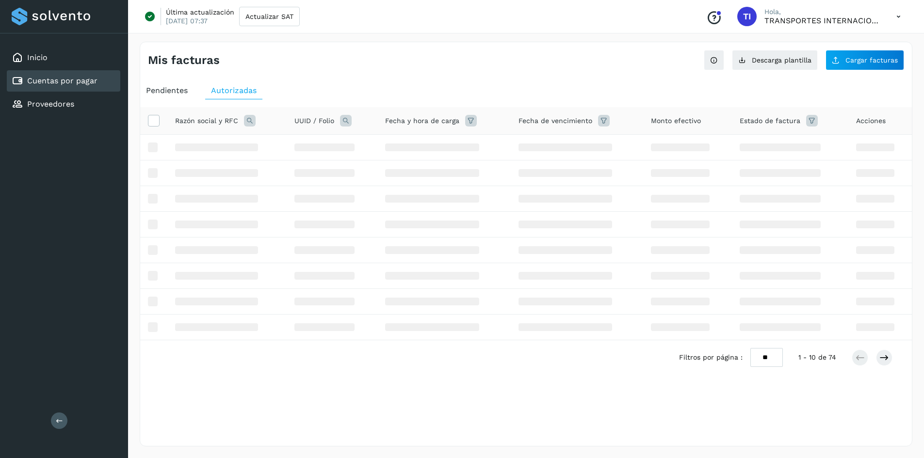
scroll to position [0, 0]
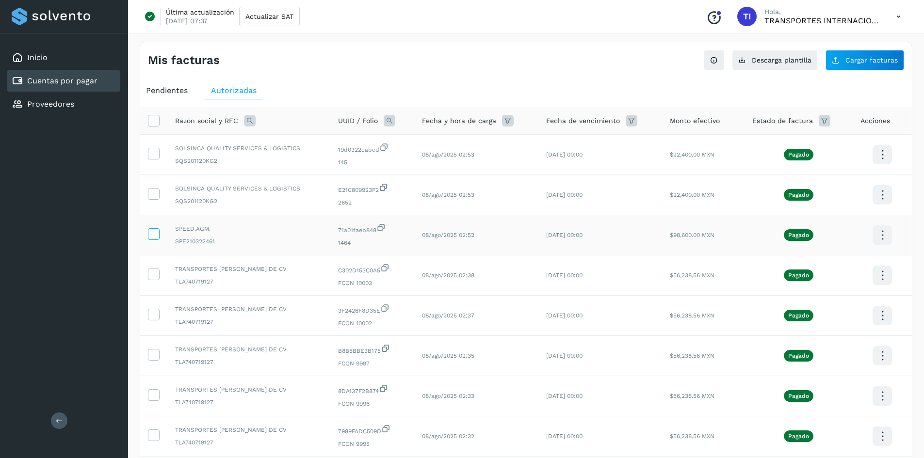
click at [156, 229] on icon at bounding box center [153, 233] width 10 height 10
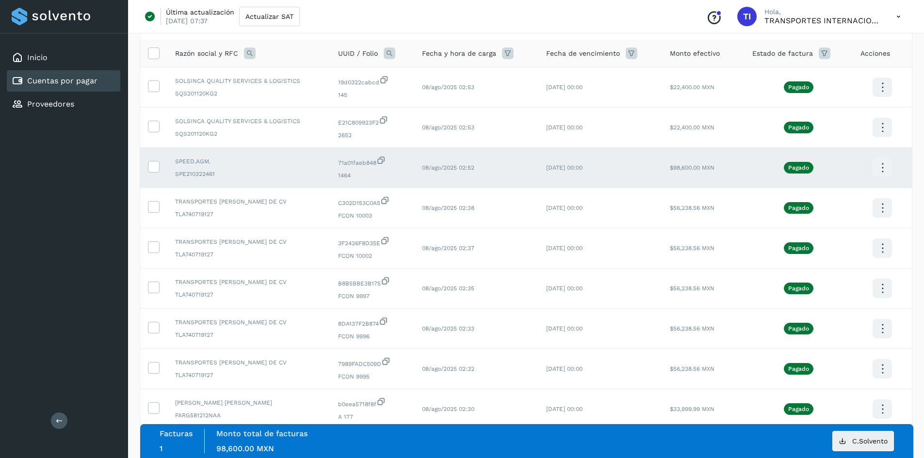
scroll to position [145, 0]
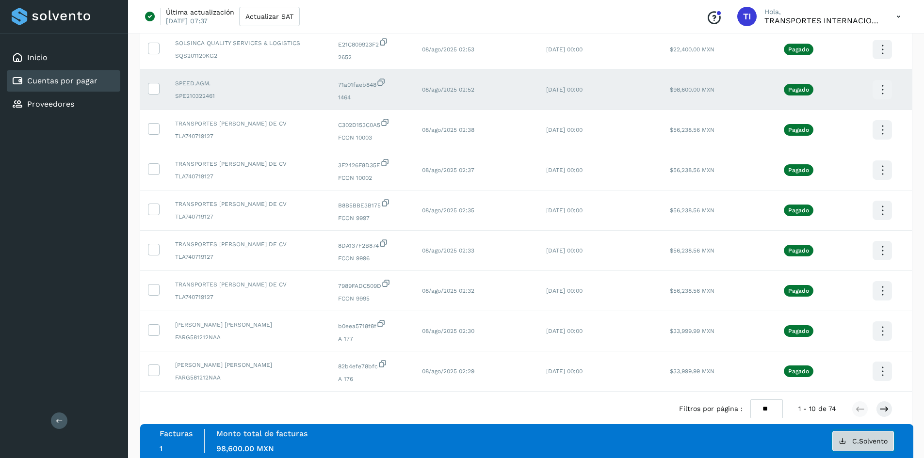
click at [859, 440] on span "C.Solvento" at bounding box center [869, 441] width 35 height 7
click at [156, 89] on icon at bounding box center [153, 88] width 10 height 10
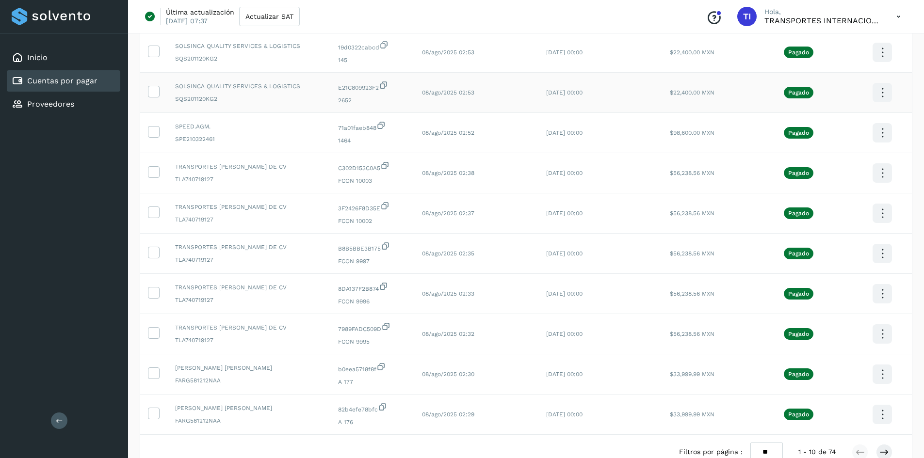
scroll to position [48, 0]
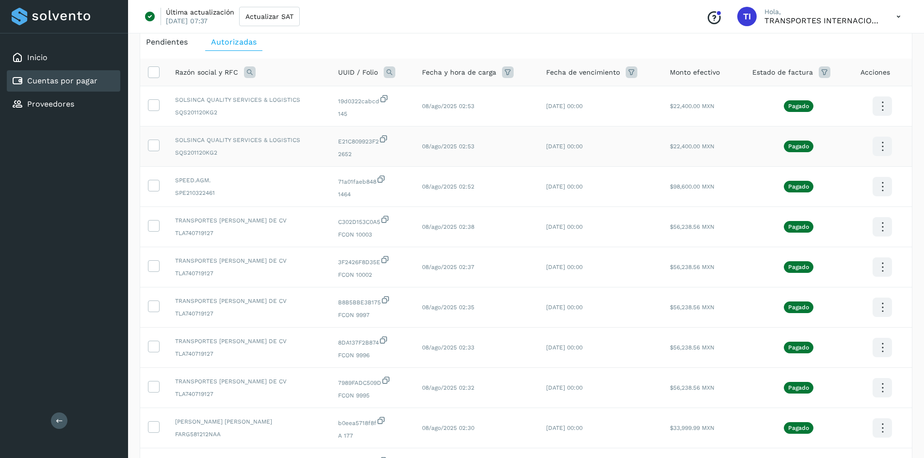
drag, startPoint x: 157, startPoint y: 144, endPoint x: 157, endPoint y: 129, distance: 14.5
click at [157, 144] on icon at bounding box center [153, 145] width 10 height 10
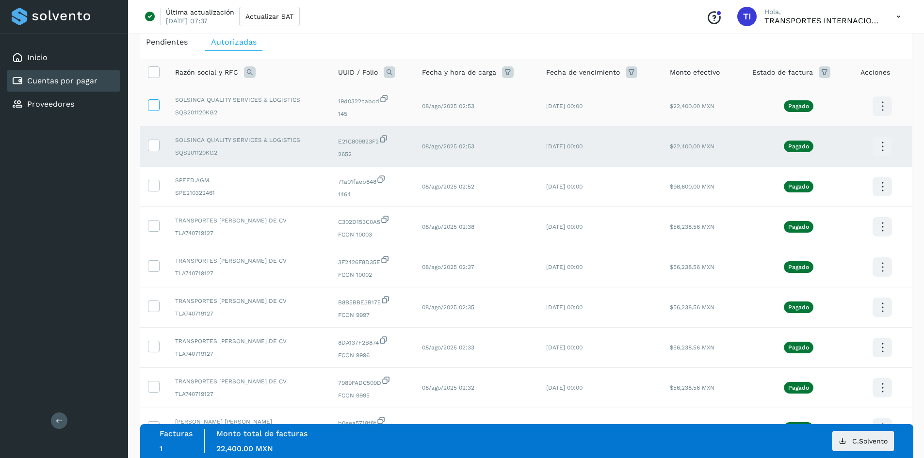
click at [155, 103] on icon at bounding box center [153, 104] width 10 height 10
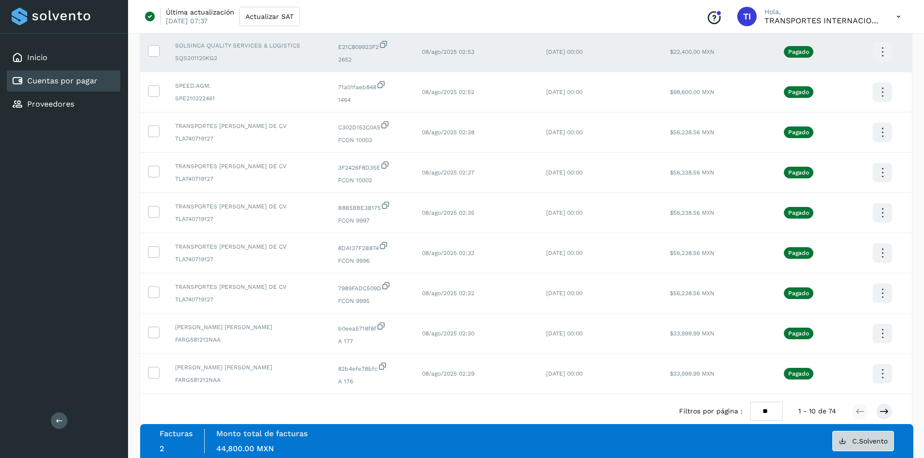
scroll to position [145, 0]
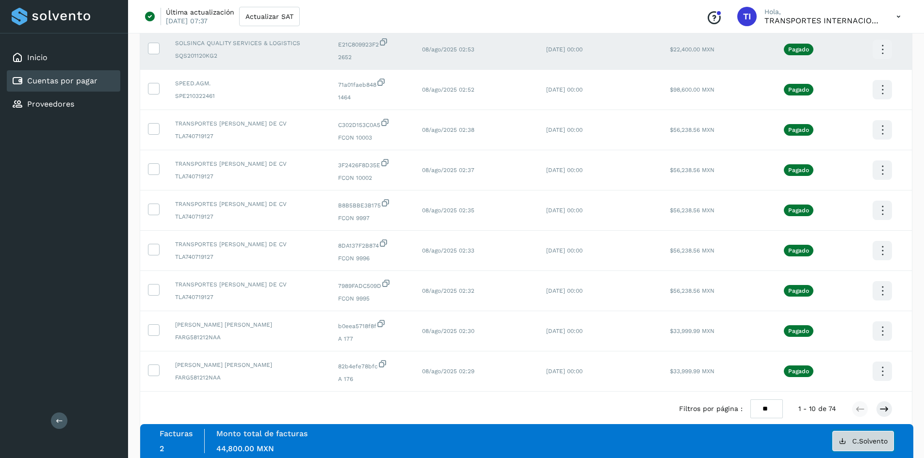
click at [860, 447] on button "C.Solvento" at bounding box center [863, 441] width 62 height 20
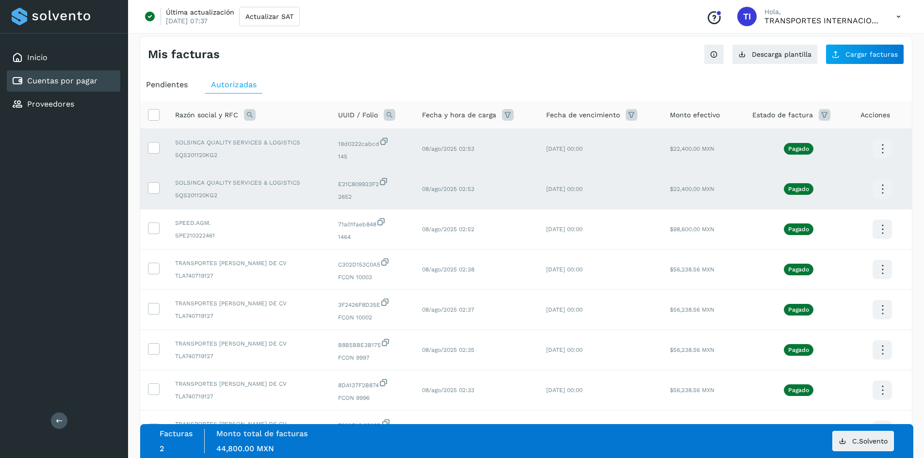
scroll to position [0, 0]
